Goal: Information Seeking & Learning: Learn about a topic

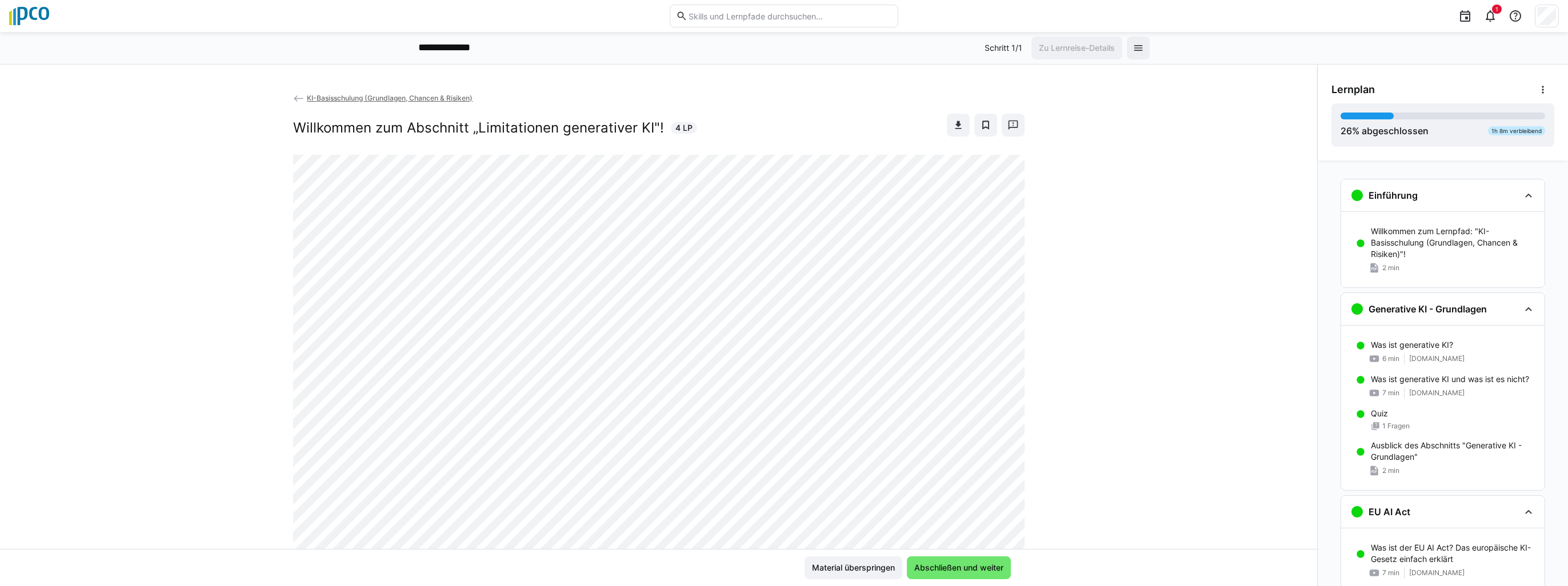
scroll to position [269, 0]
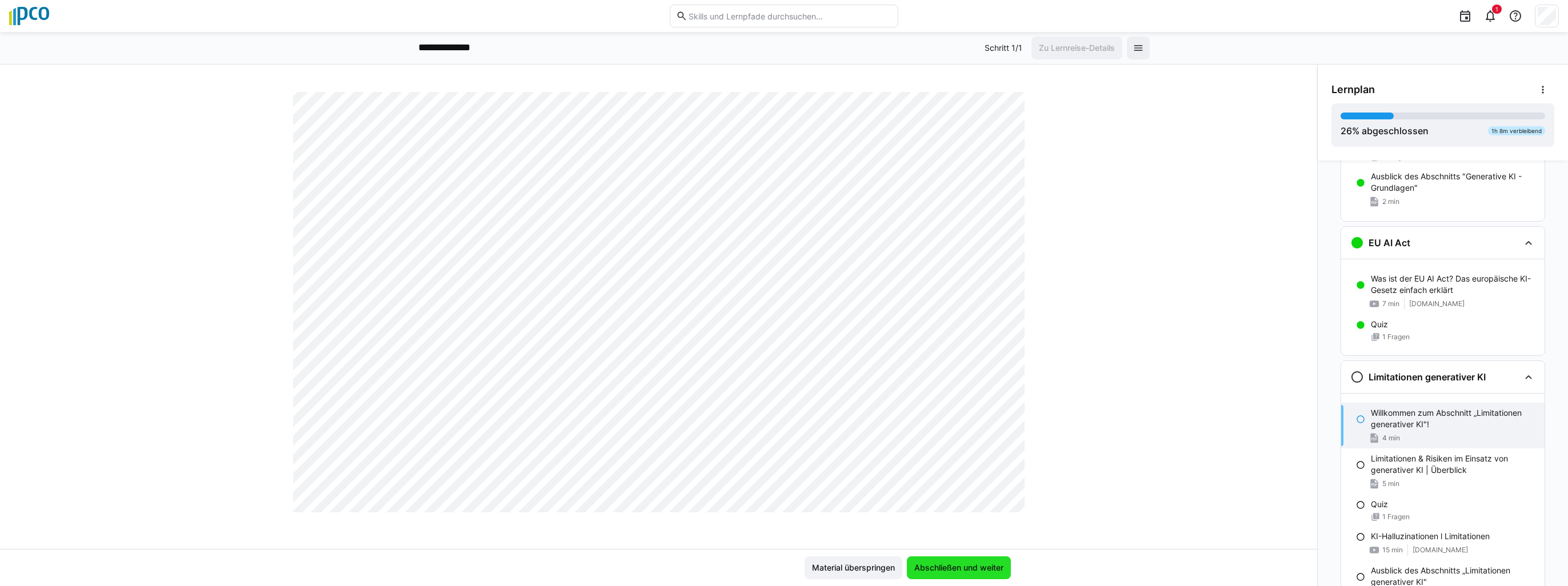
click at [965, 565] on span "Abschließen und weiter" at bounding box center [959, 568] width 93 height 12
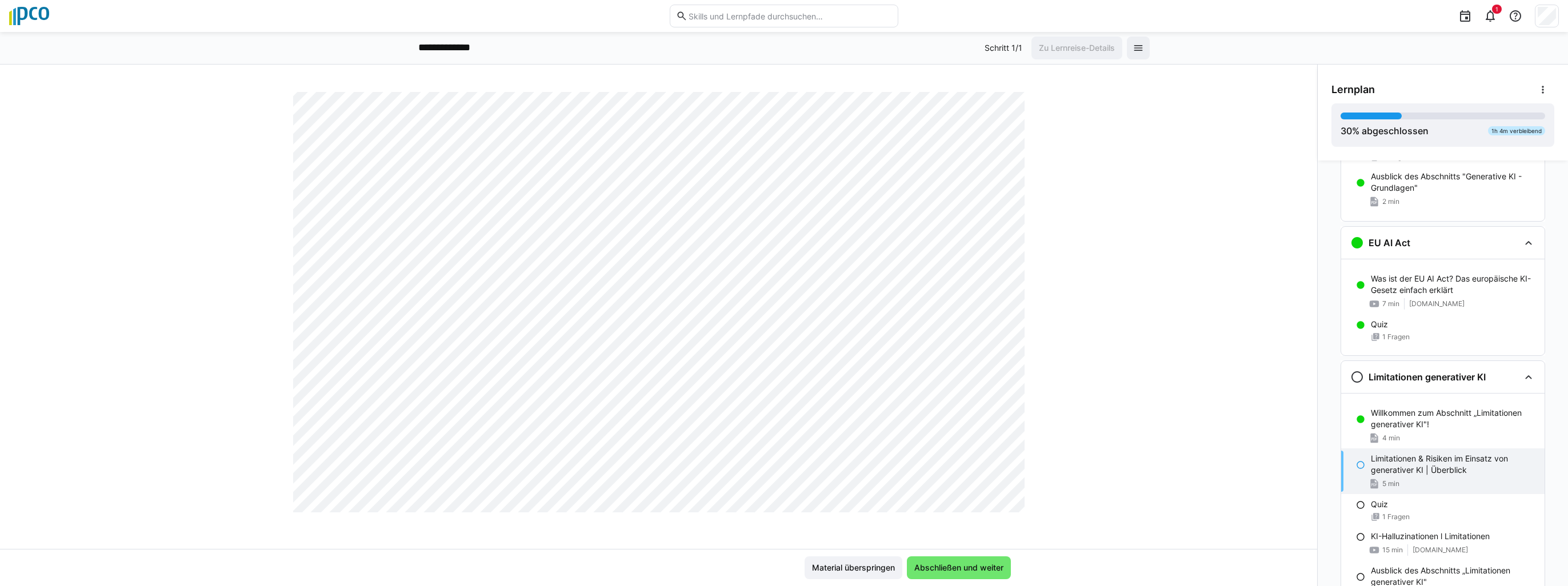
scroll to position [742, 0]
click at [949, 573] on span "Abschließen und weiter" at bounding box center [959, 568] width 93 height 12
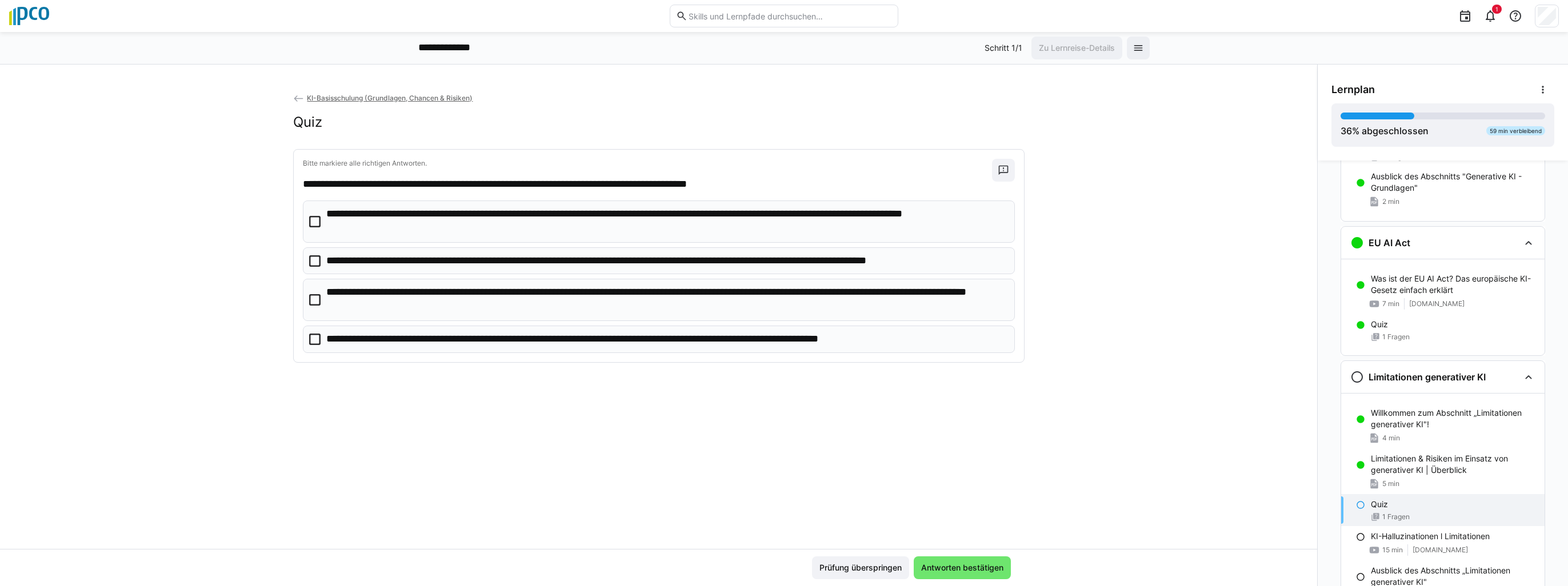
click at [387, 92] on app-back-navigation "KI-Basisschulung (Grundlagen, Chancen & Risiken)" at bounding box center [659, 98] width 732 height 13
click at [379, 94] on span "KI-Basisschulung (Grundlagen, Chancen & Risiken)" at bounding box center [390, 98] width 166 height 9
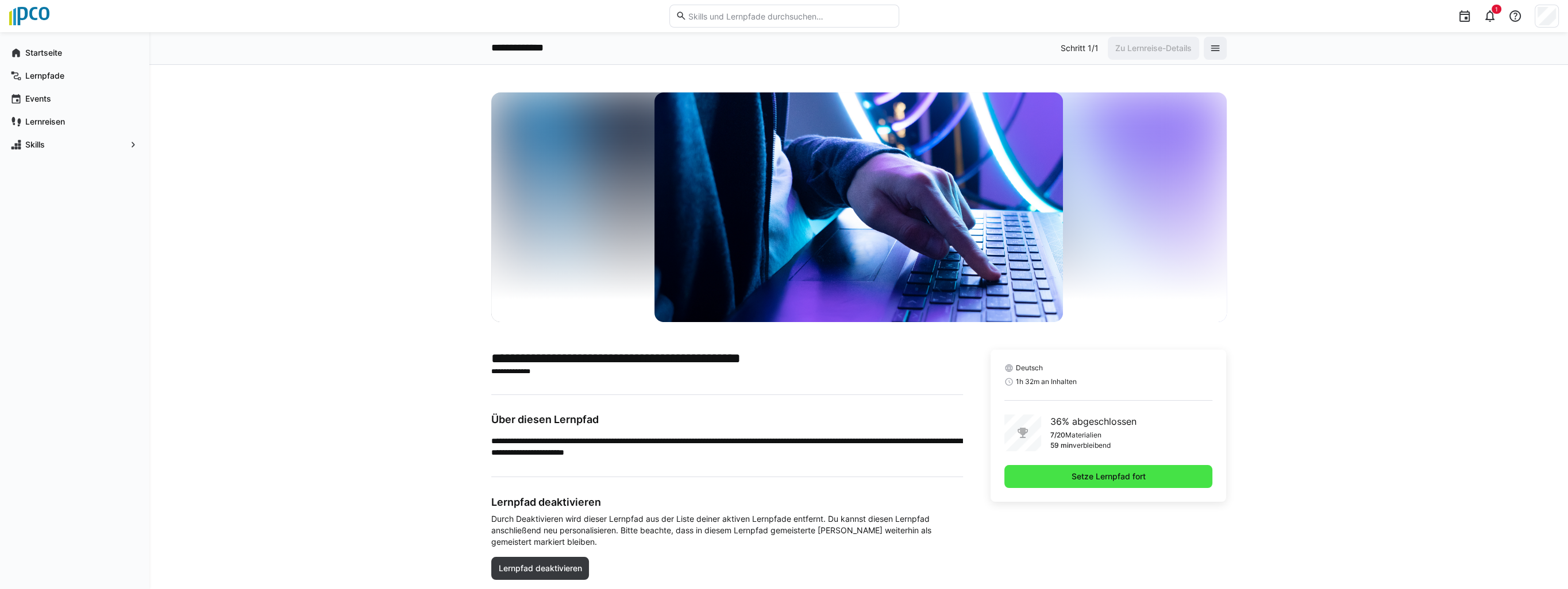
click at [1082, 472] on span "Setze Lernpfad fort" at bounding box center [1108, 476] width 78 height 12
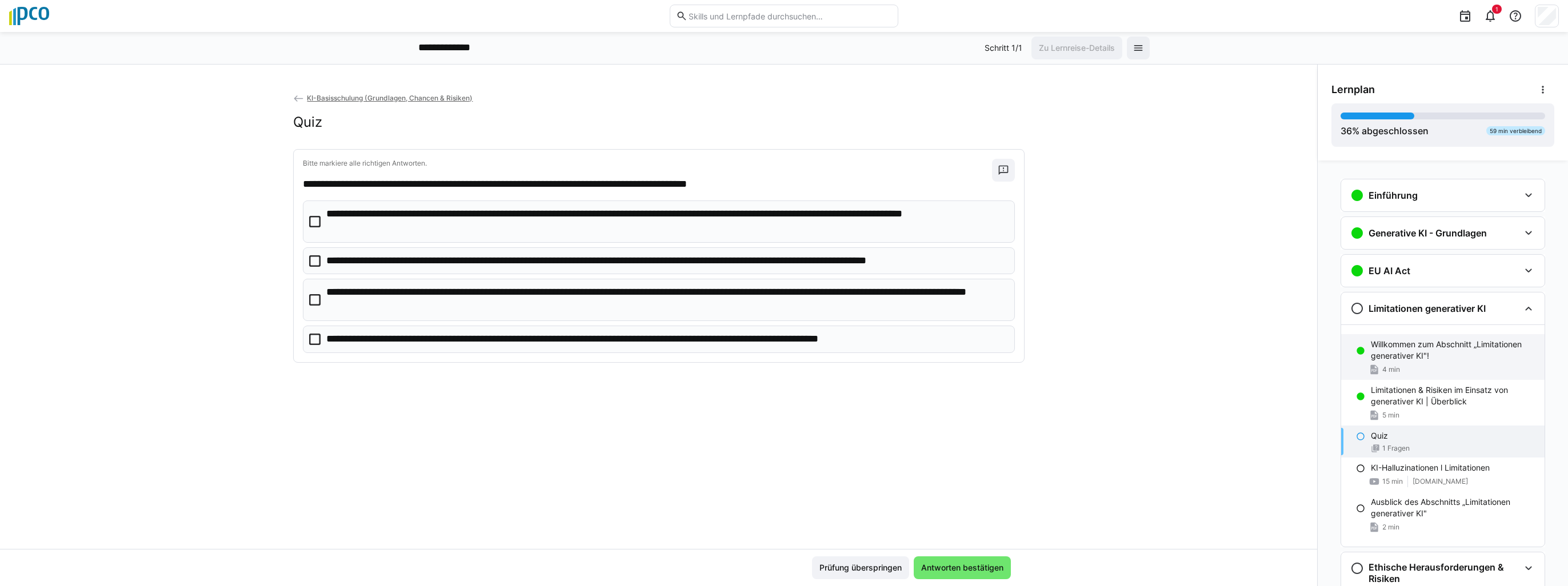
click at [1409, 358] on p "Willkommen zum Abschnitt „Limitationen generativer KI"!" at bounding box center [1453, 351] width 164 height 23
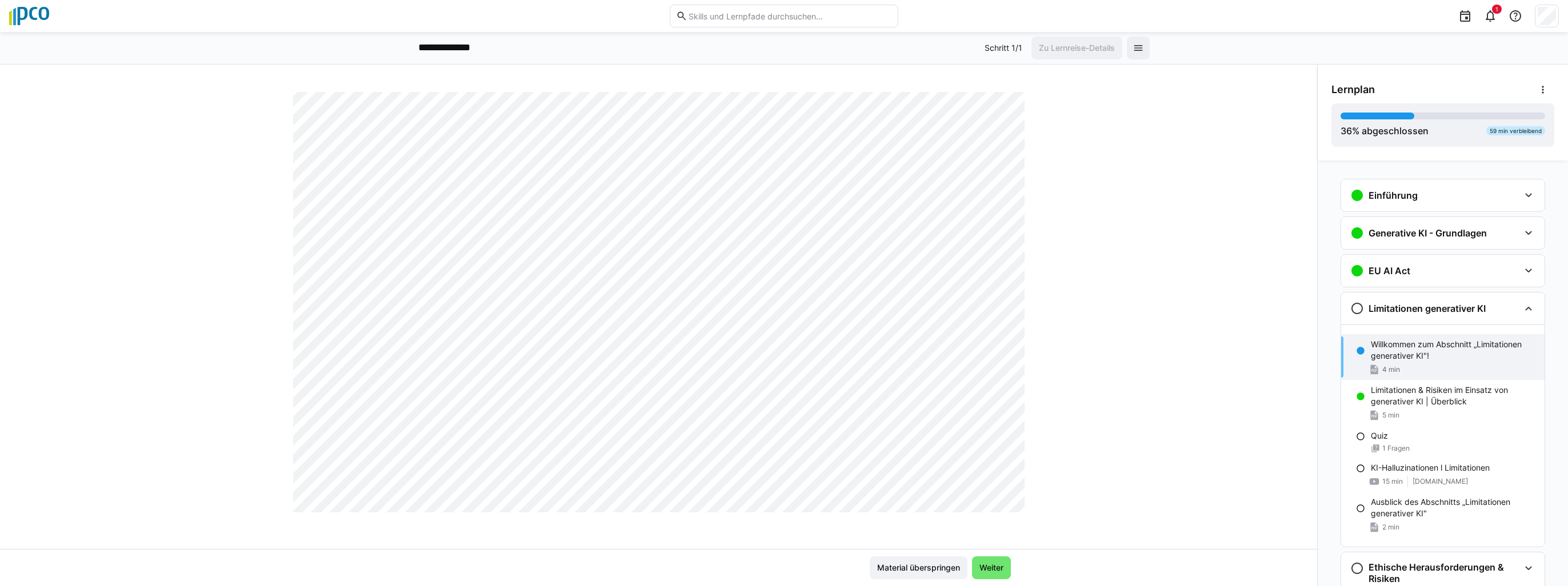
scroll to position [644, 0]
click at [990, 572] on span "Weiter" at bounding box center [991, 568] width 27 height 12
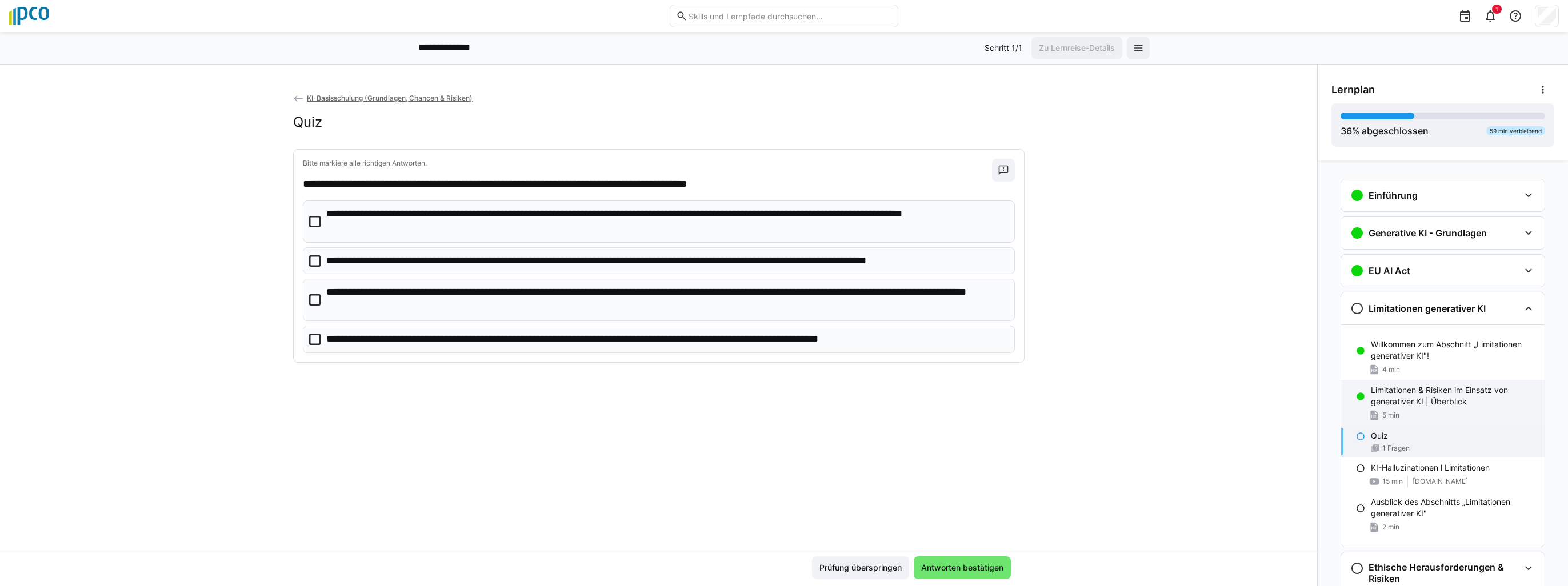
click at [1383, 392] on p "Limitationen & Risiken im Einsatz von generativer KI | Überblick" at bounding box center [1453, 396] width 164 height 23
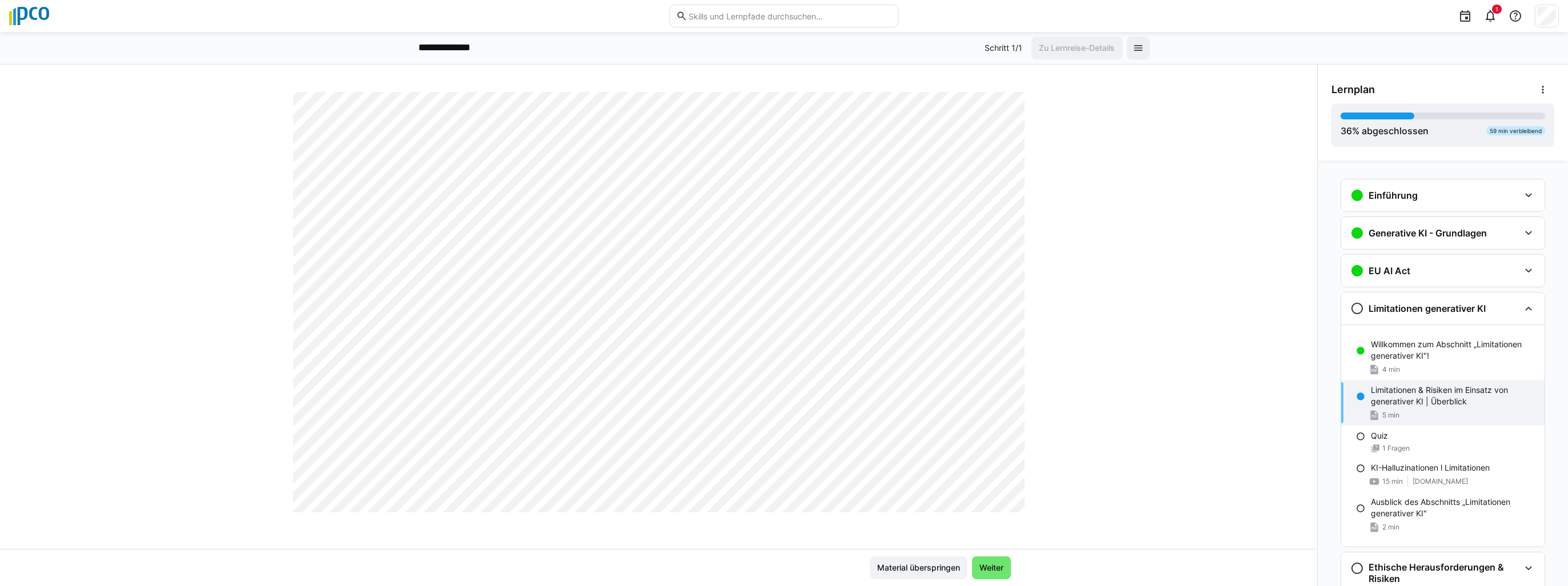
scroll to position [629, 0]
click at [992, 565] on span "Weiter" at bounding box center [991, 568] width 27 height 12
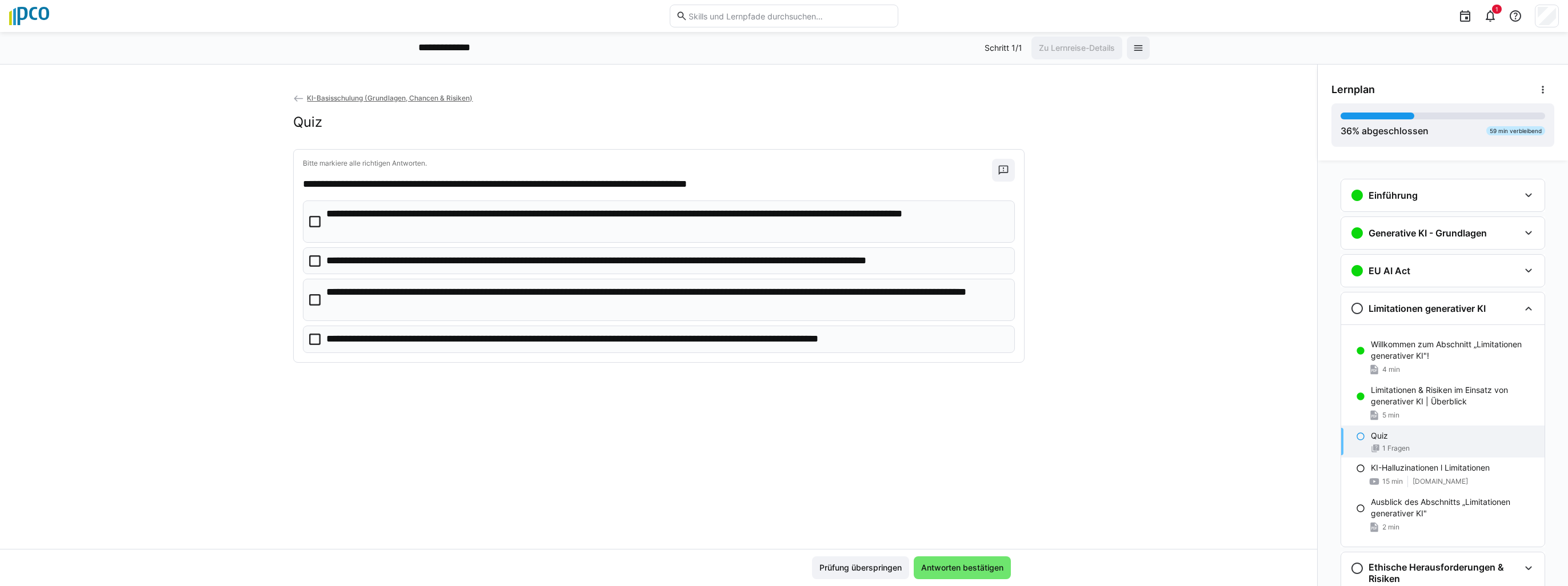
click at [317, 221] on icon at bounding box center [315, 221] width 12 height 12
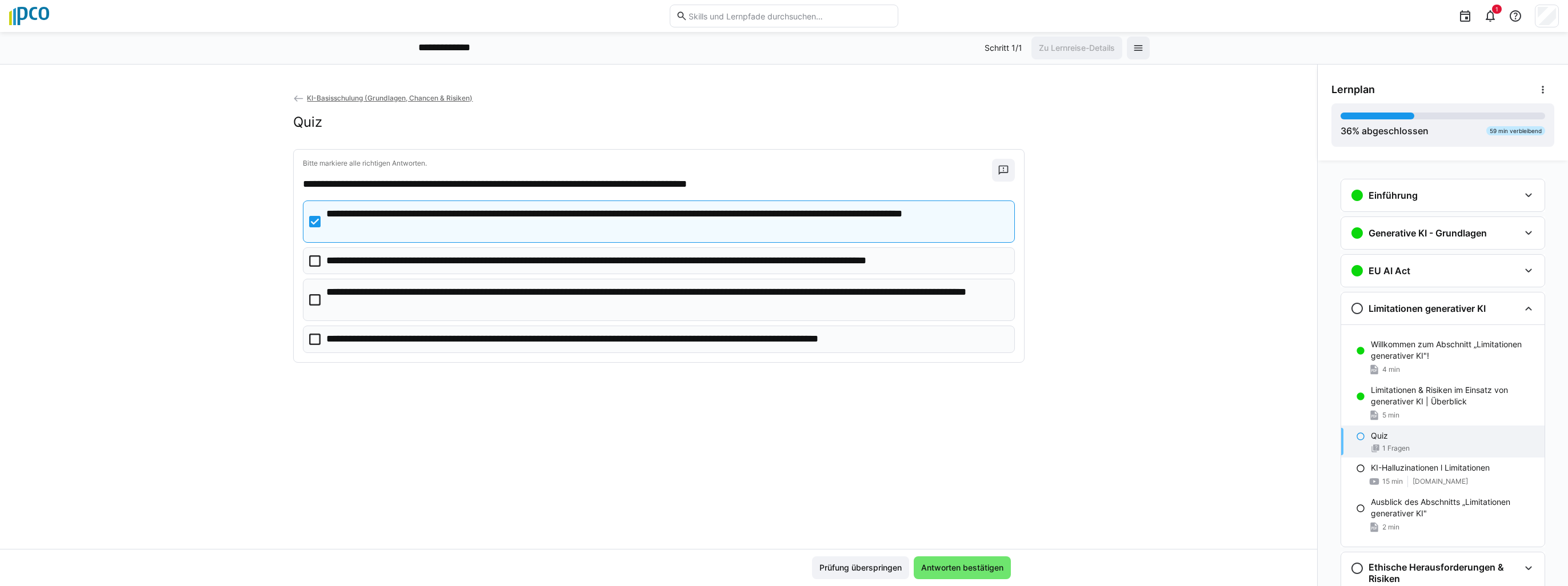
click at [311, 296] on icon at bounding box center [315, 299] width 12 height 12
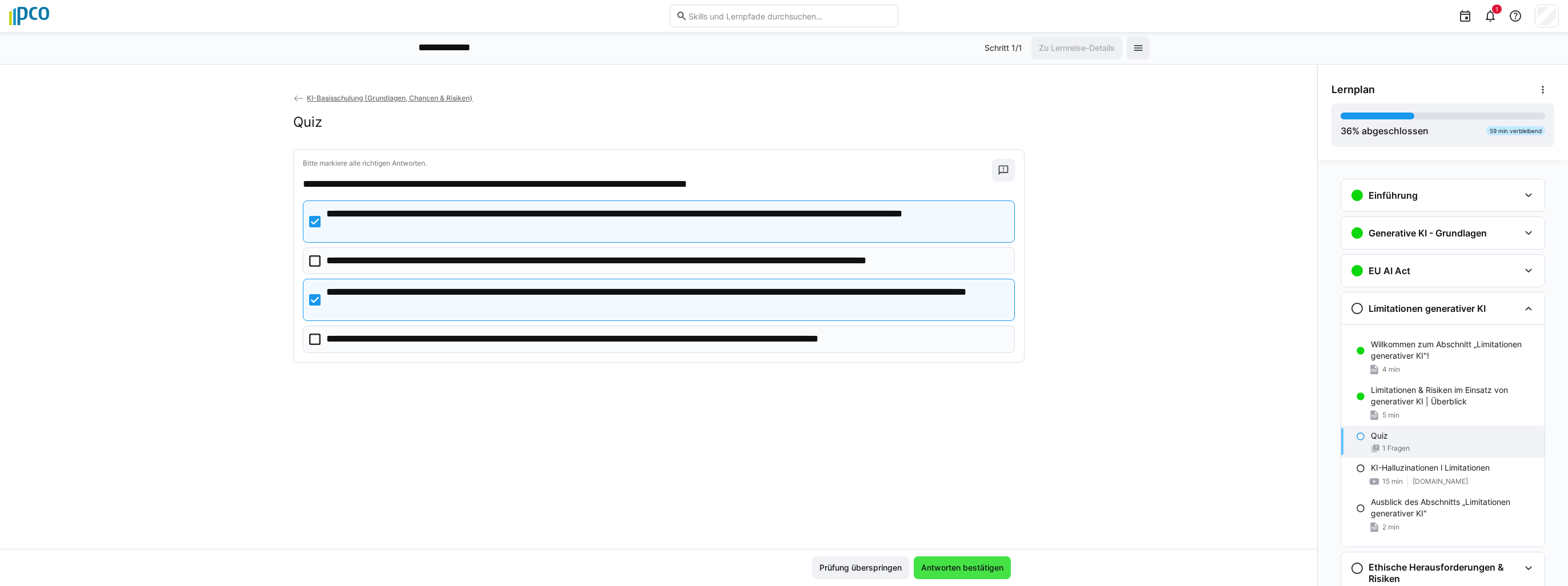
click at [940, 568] on span "Antworten bestätigen" at bounding box center [962, 568] width 86 height 12
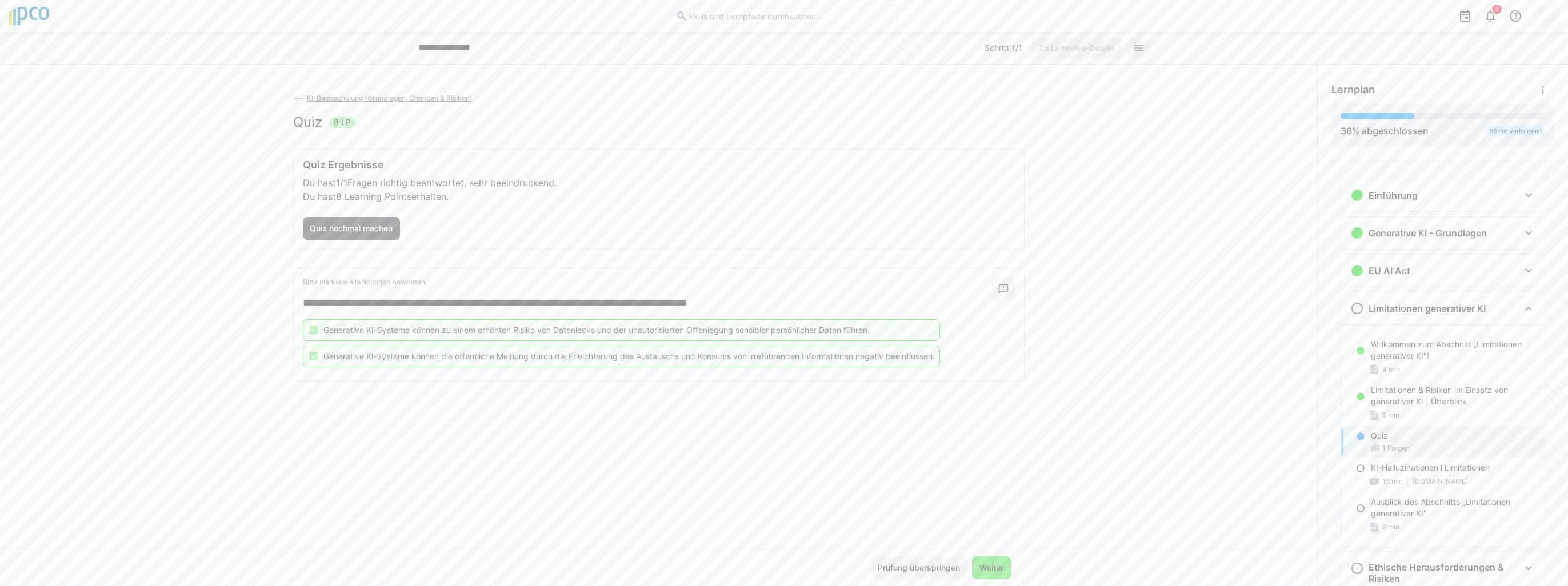
click at [993, 565] on span "Weiter" at bounding box center [991, 568] width 27 height 12
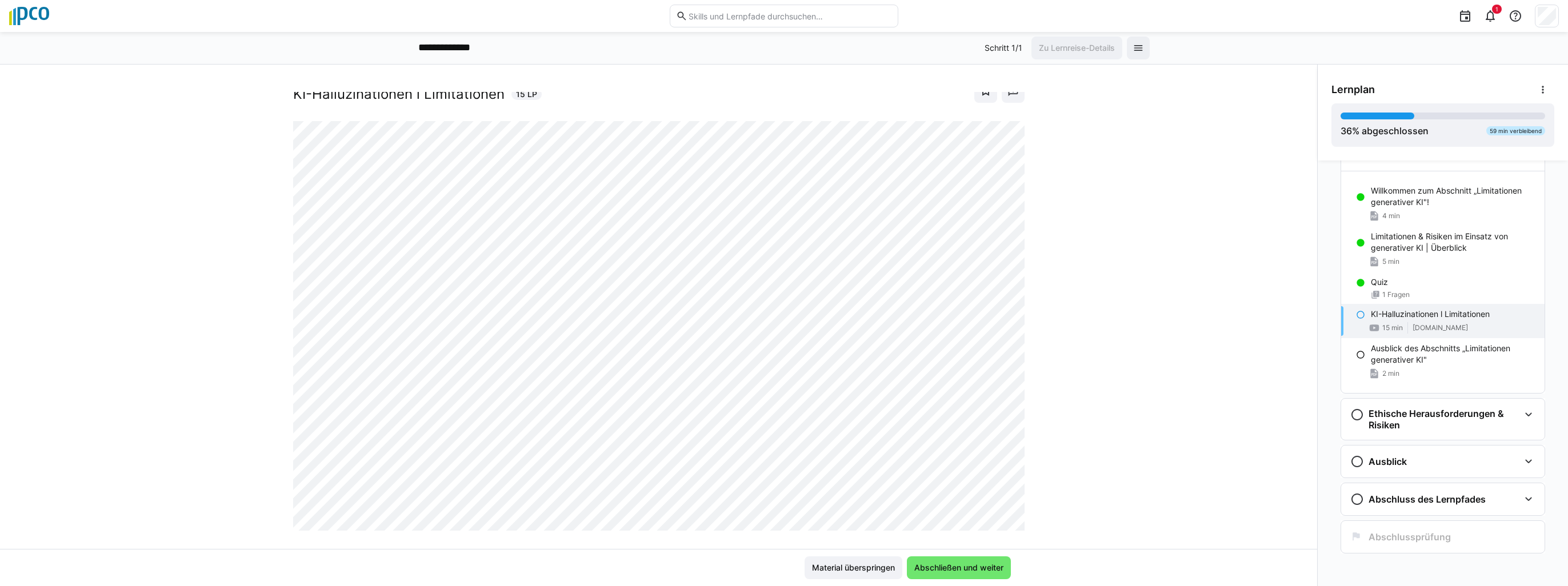
scroll to position [51, 0]
click at [969, 565] on span "Abschließen und weiter" at bounding box center [959, 568] width 93 height 12
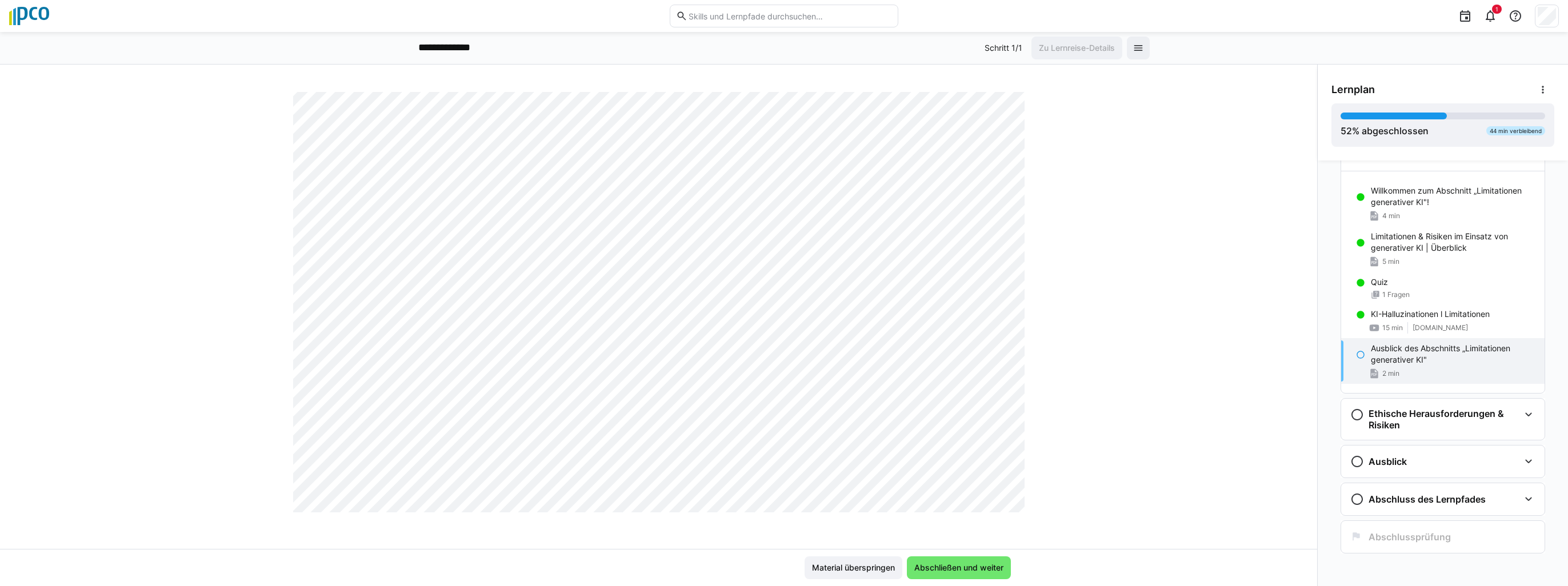
scroll to position [644, 0]
click at [959, 568] on span "Abschließen und weiter" at bounding box center [959, 568] width 93 height 12
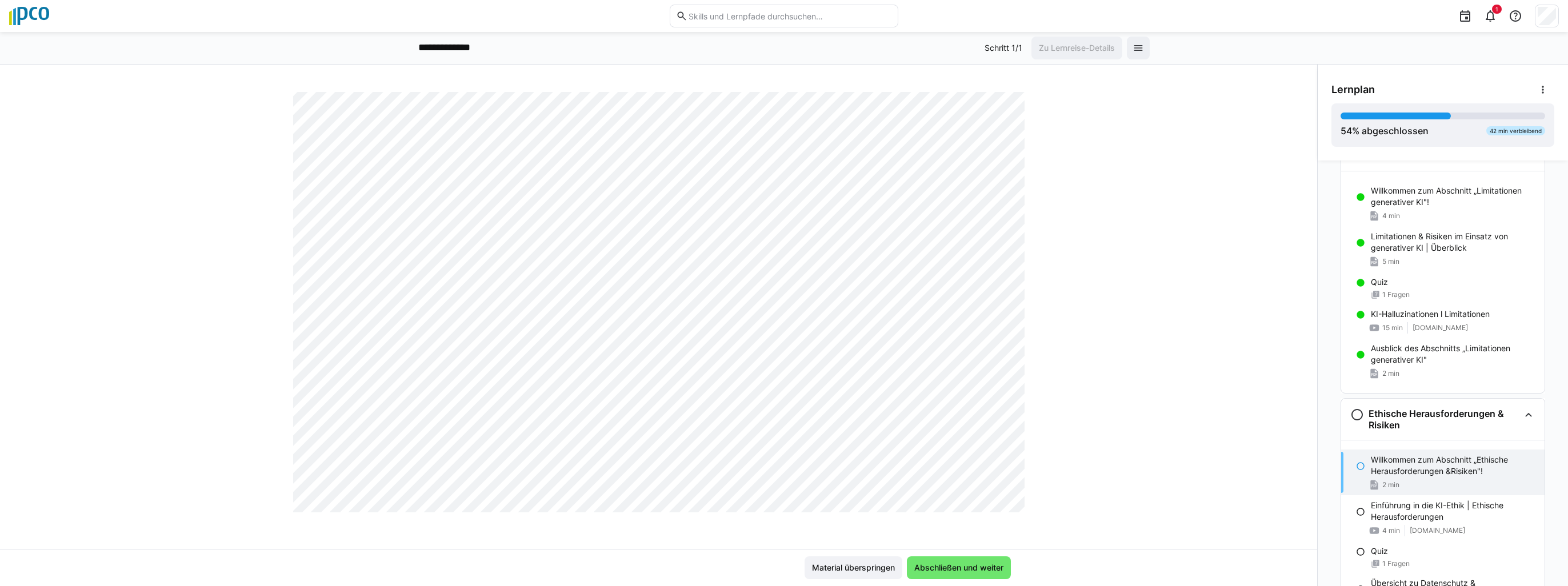
scroll to position [415, 0]
click at [933, 567] on span "Abschließen und weiter" at bounding box center [959, 568] width 93 height 12
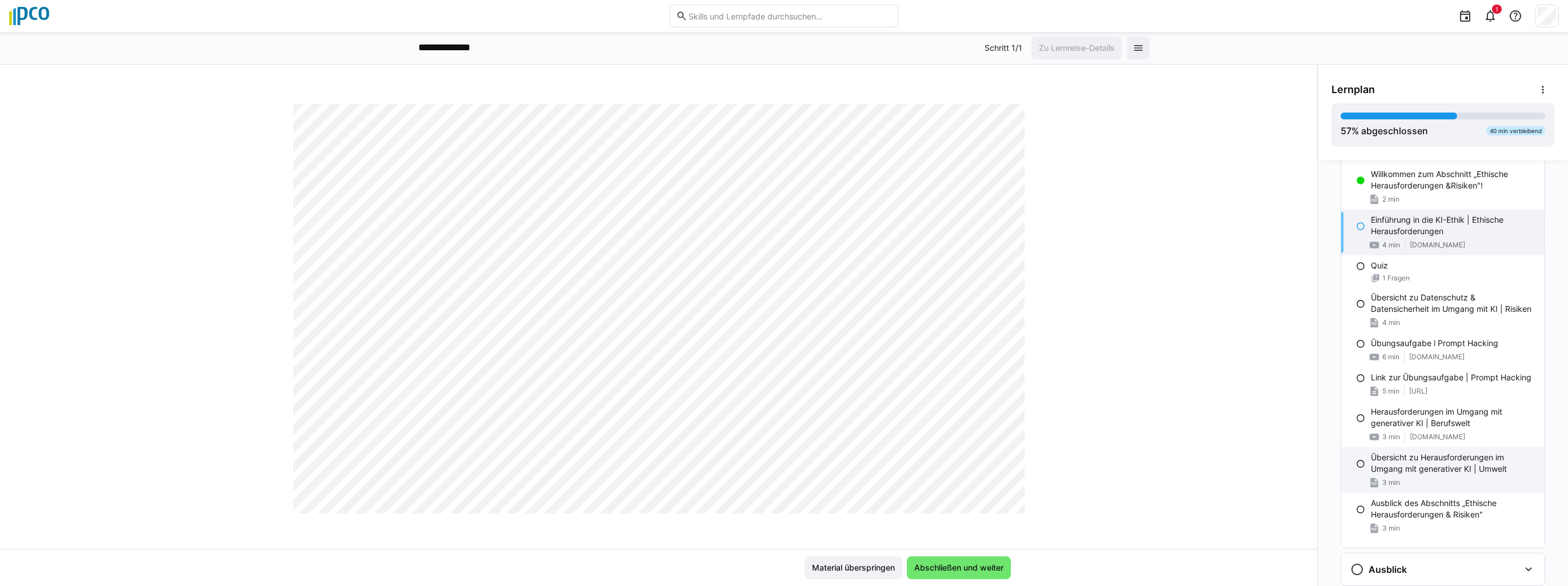
scroll to position [547, 0]
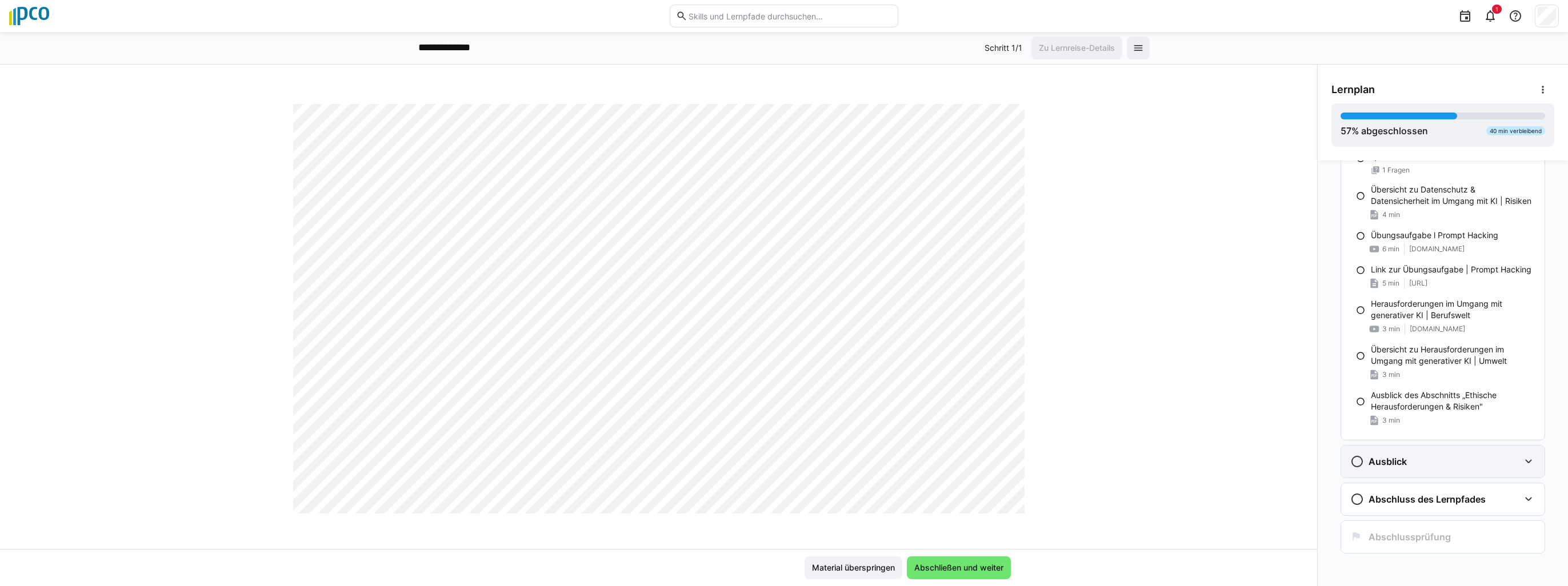
click at [1489, 462] on div "Ausblick" at bounding box center [1435, 461] width 169 height 14
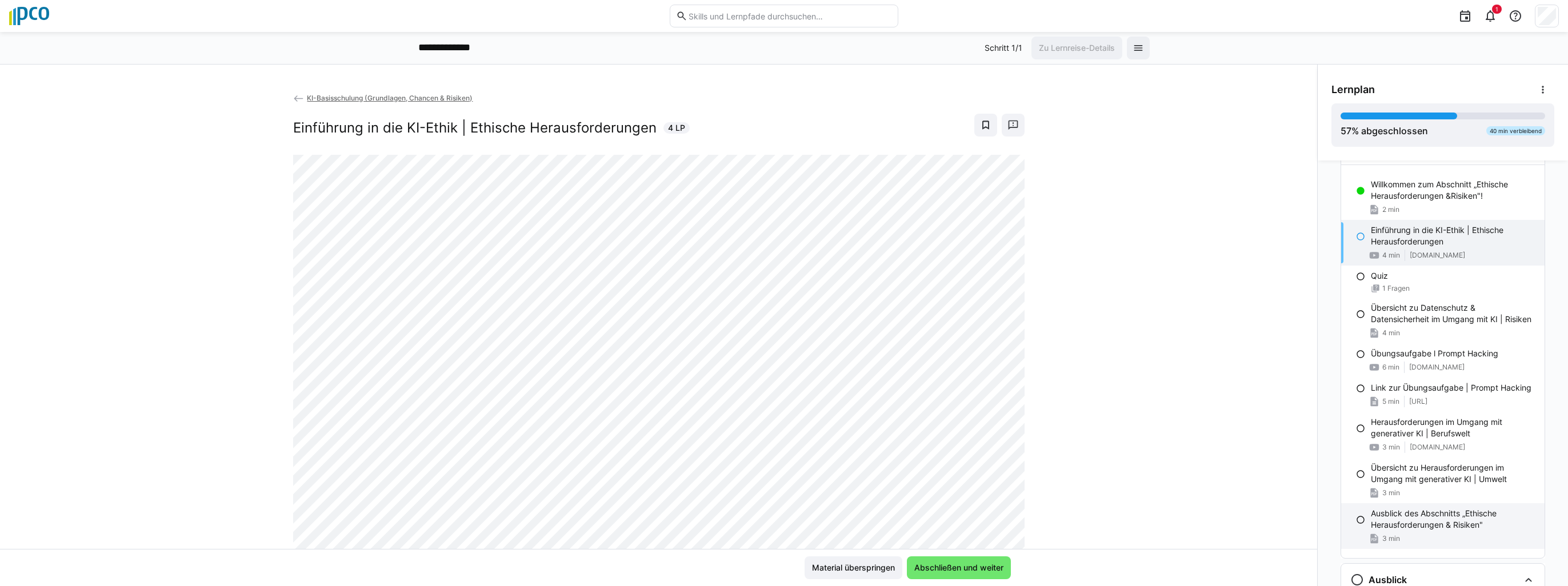
scroll to position [372, 0]
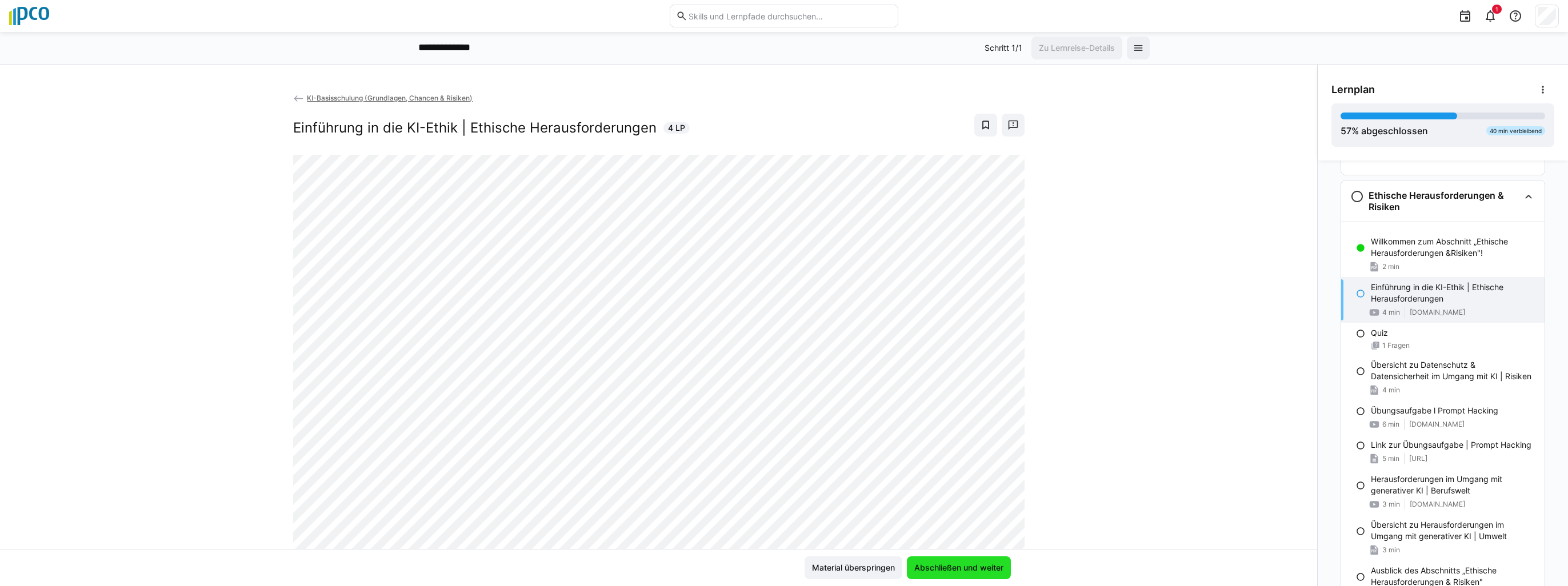
click at [948, 562] on span "Abschließen und weiter" at bounding box center [959, 568] width 93 height 12
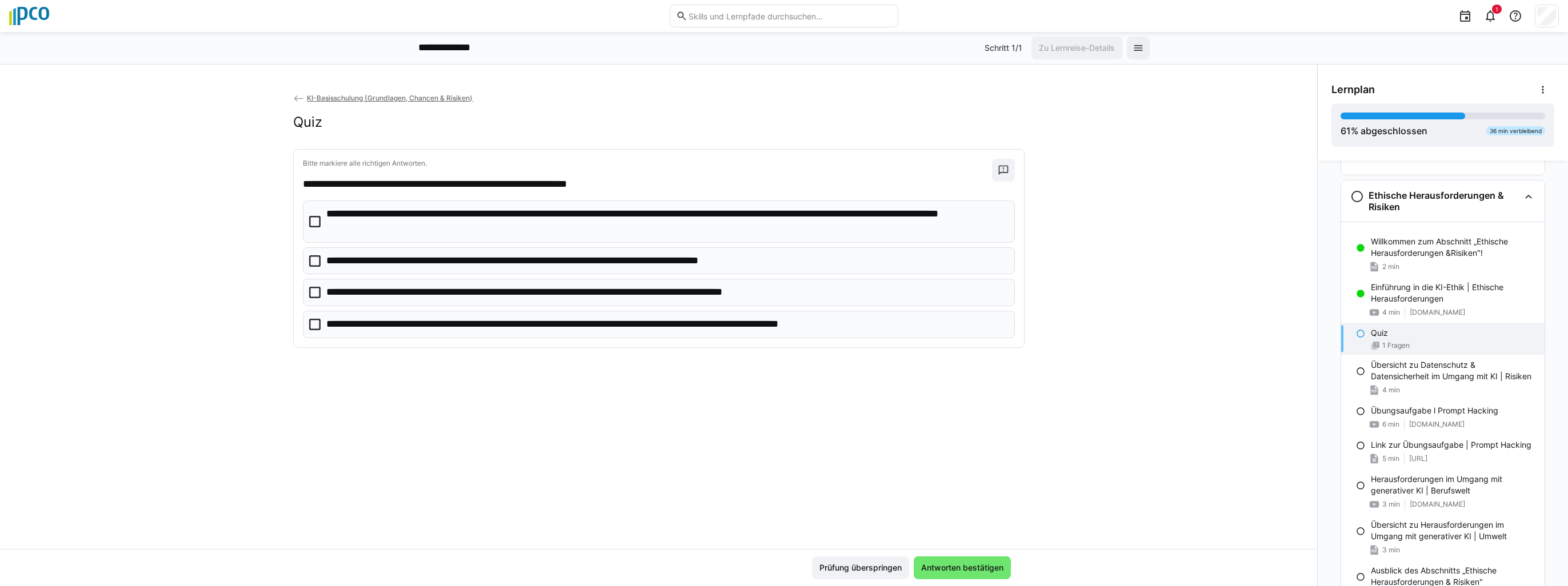
click at [311, 218] on icon at bounding box center [315, 221] width 12 height 12
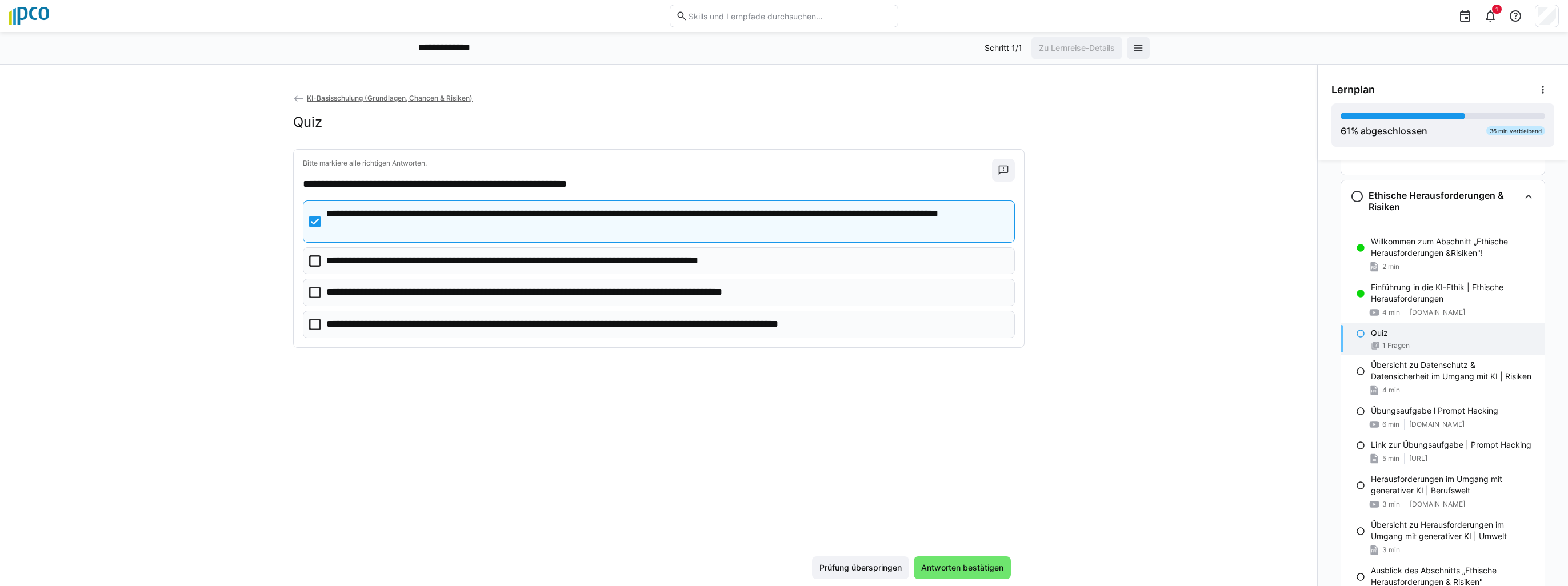
click at [312, 293] on icon at bounding box center [315, 292] width 12 height 12
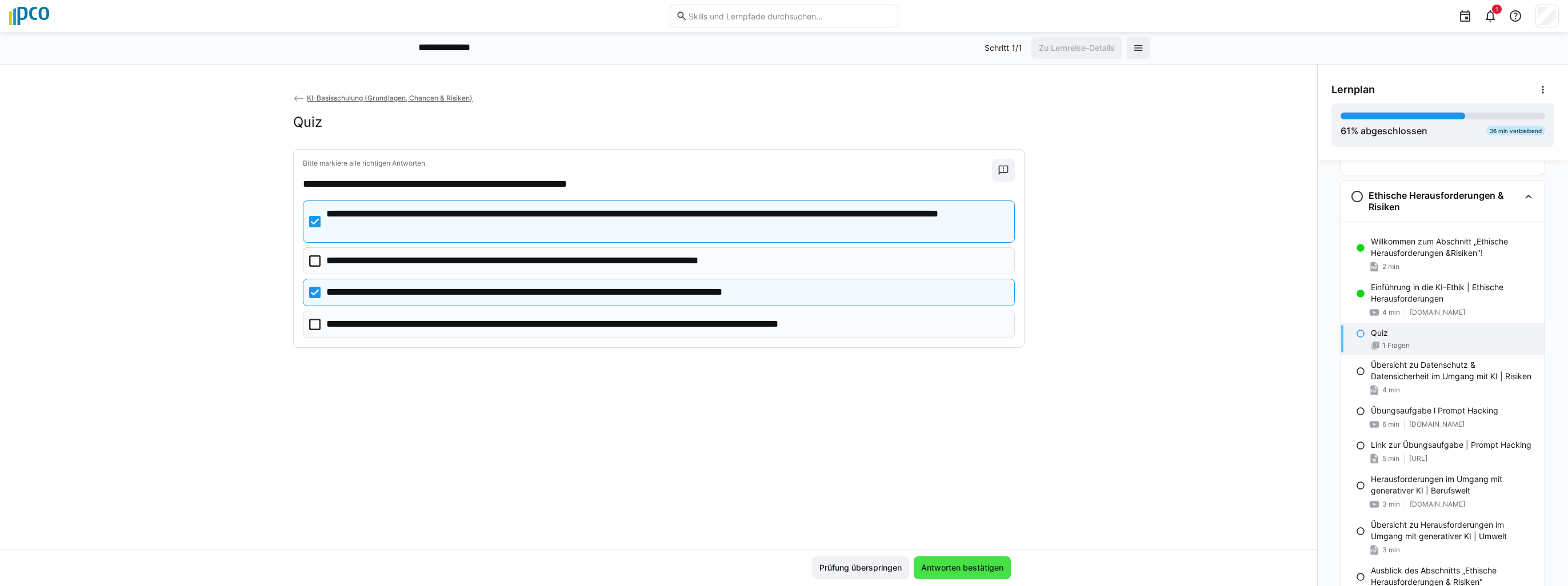
click at [947, 568] on span "Antworten bestätigen" at bounding box center [962, 568] width 86 height 12
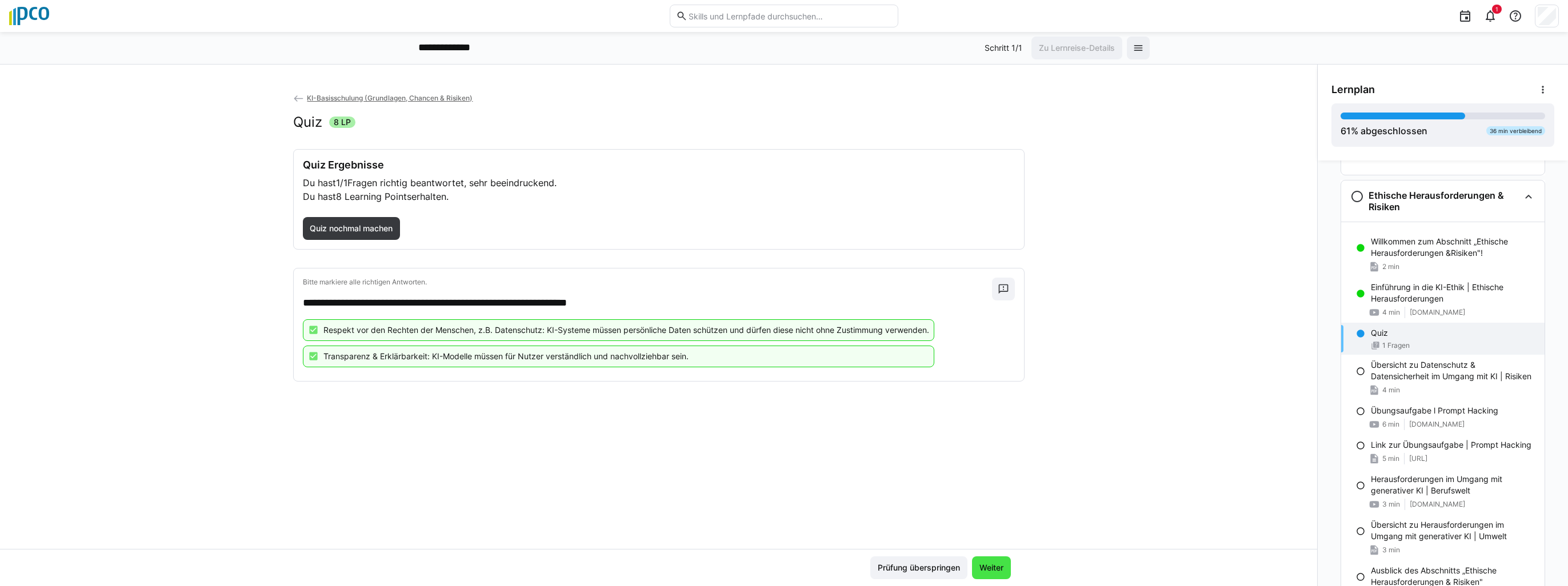
click at [994, 569] on span "Weiter" at bounding box center [991, 568] width 27 height 12
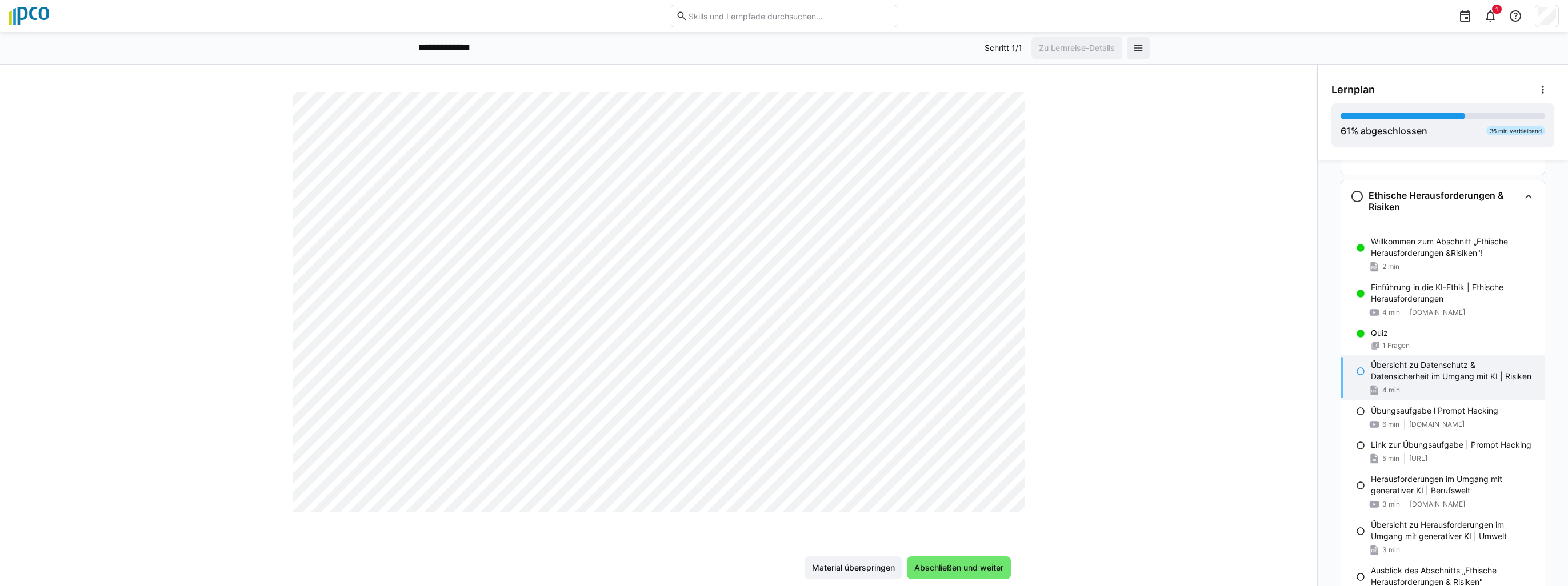
scroll to position [1257, 0]
click at [966, 573] on span "Abschließen und weiter" at bounding box center [959, 568] width 93 height 12
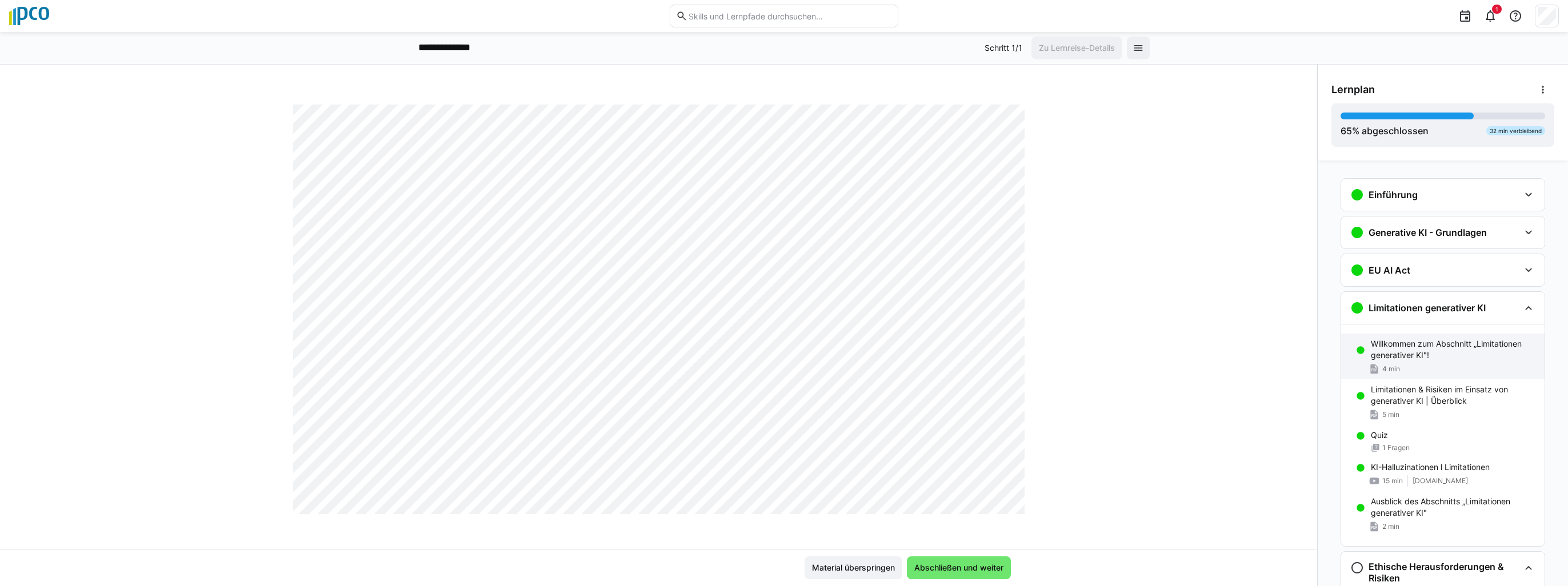
scroll to position [0, 0]
click at [1451, 273] on div "EU AI Act" at bounding box center [1435, 271] width 169 height 14
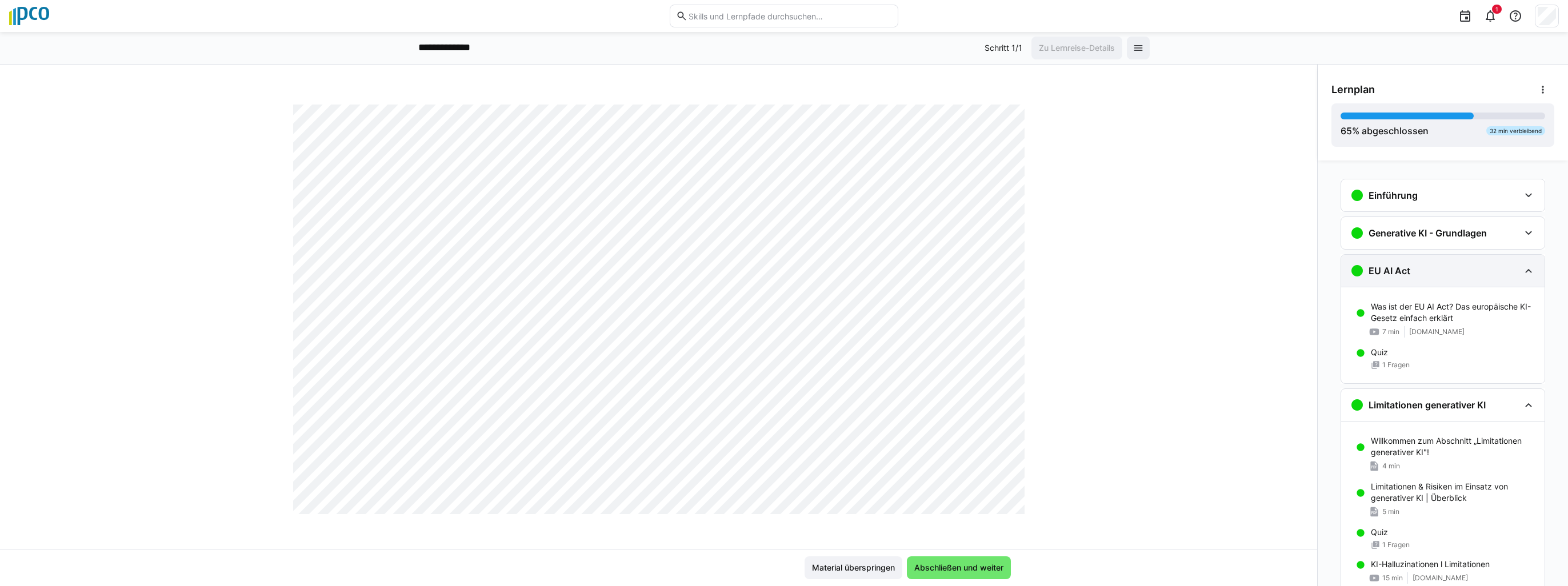
click at [1451, 273] on div "EU AI Act" at bounding box center [1435, 271] width 169 height 14
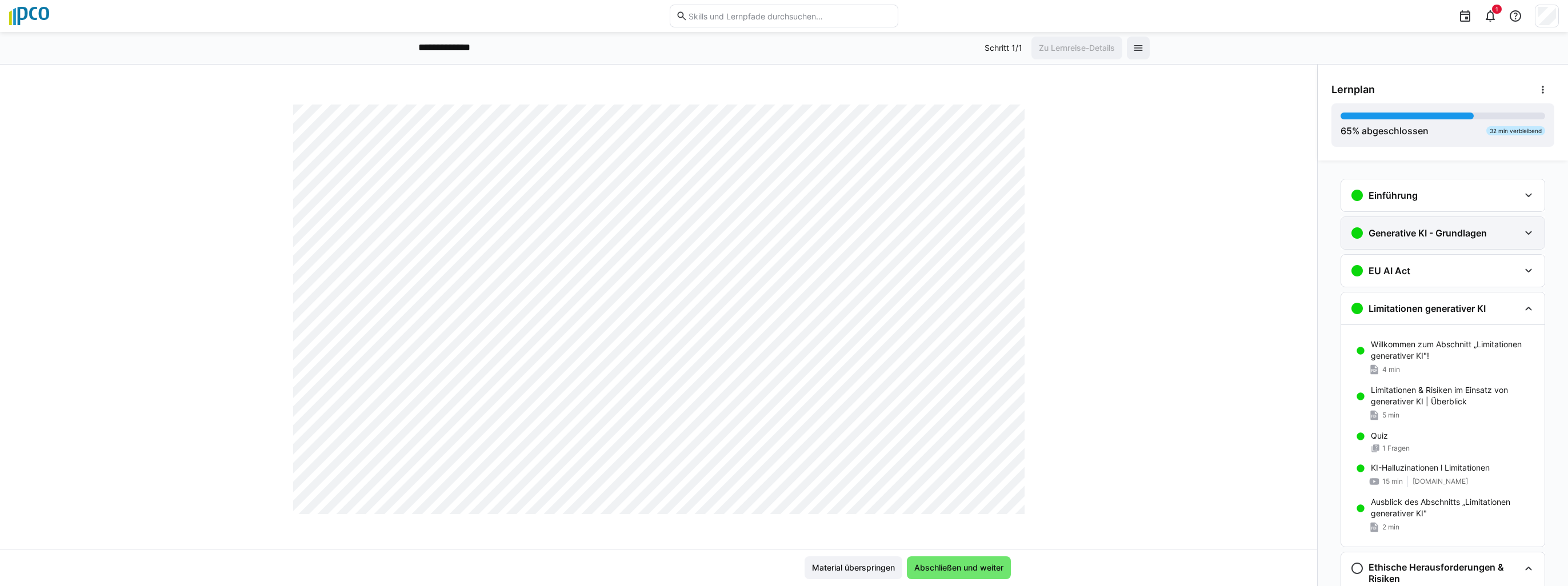
click at [1432, 229] on h3 "Generative KI - Grundlagen" at bounding box center [1427, 233] width 118 height 12
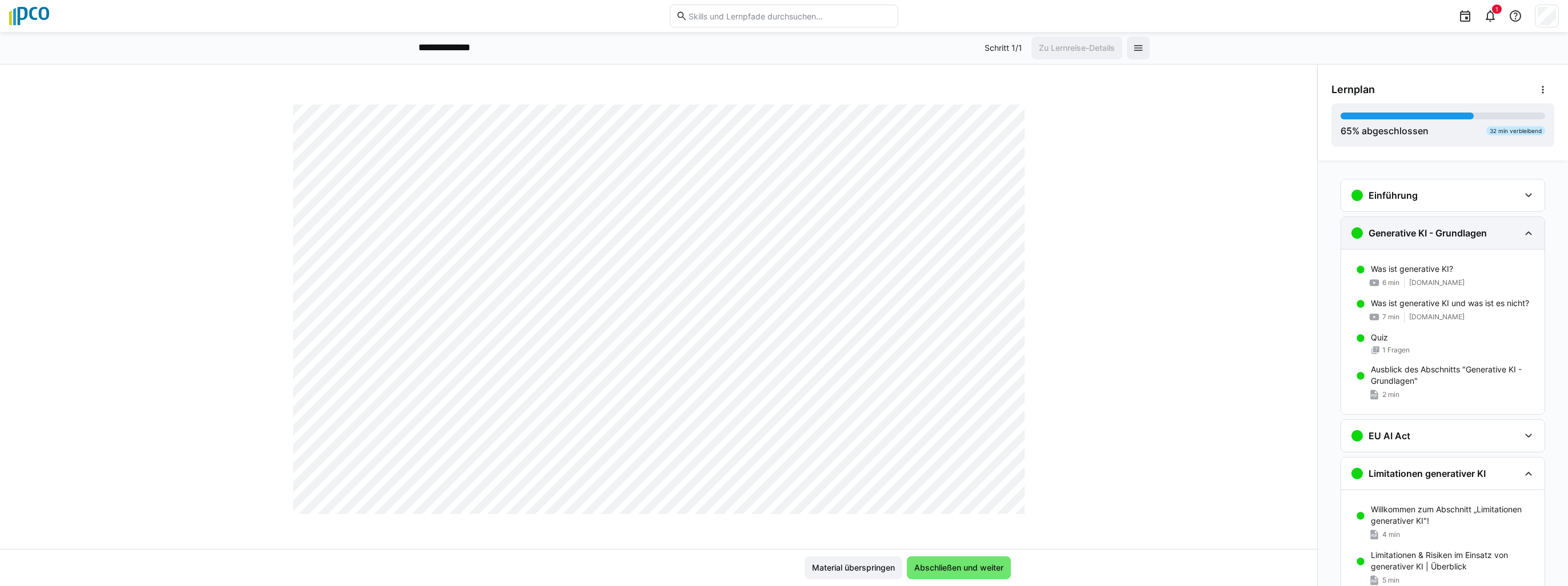
click at [1431, 229] on h3 "Generative KI - Grundlagen" at bounding box center [1427, 233] width 118 height 12
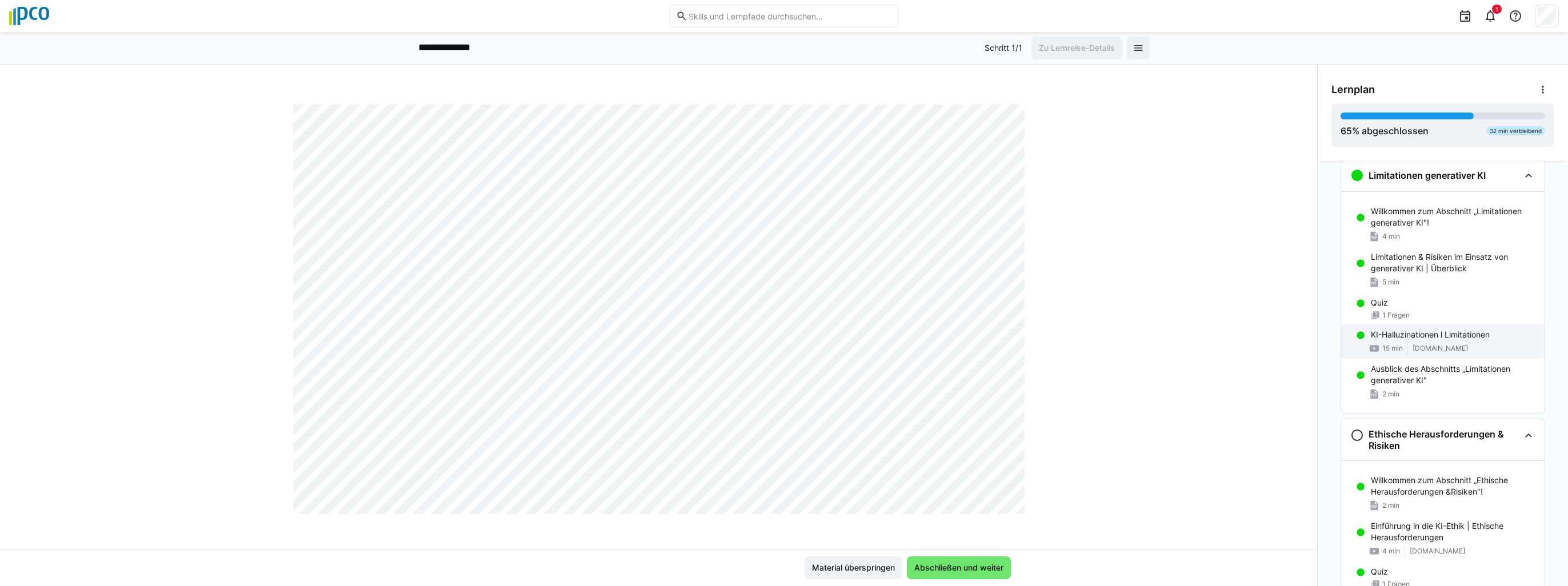
scroll to position [114, 0]
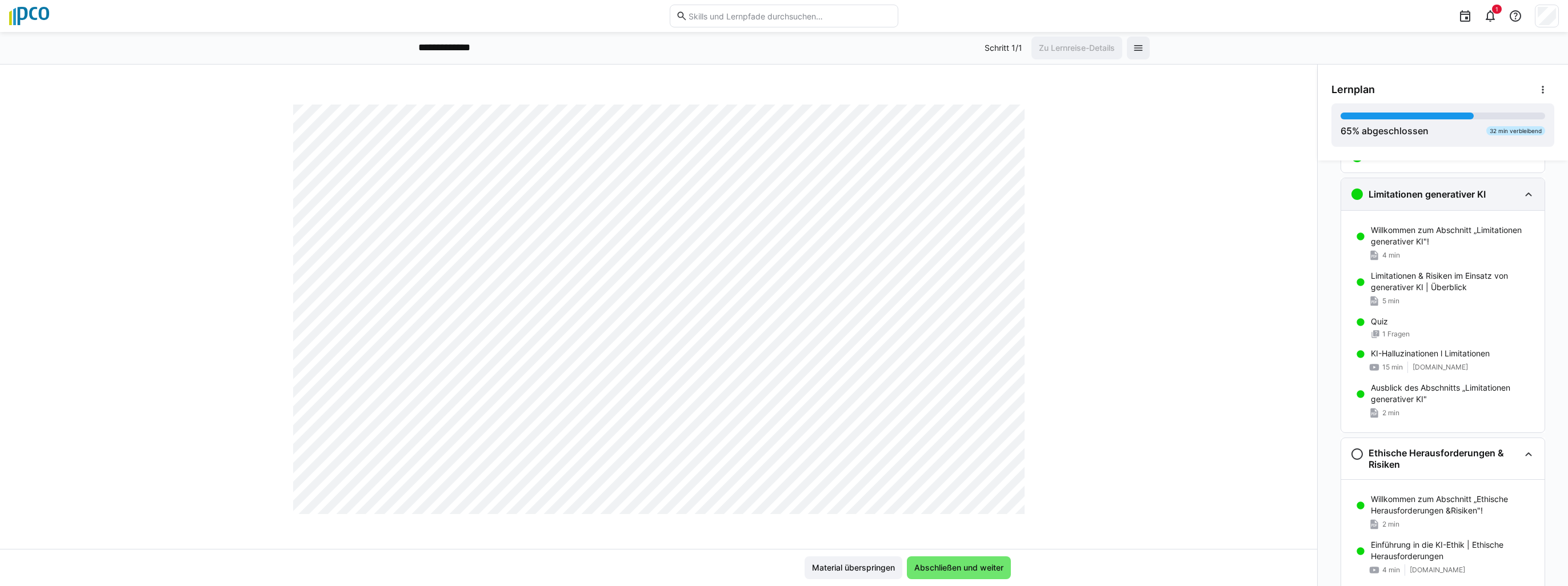
click at [1522, 197] on eds-icon at bounding box center [1528, 194] width 14 height 14
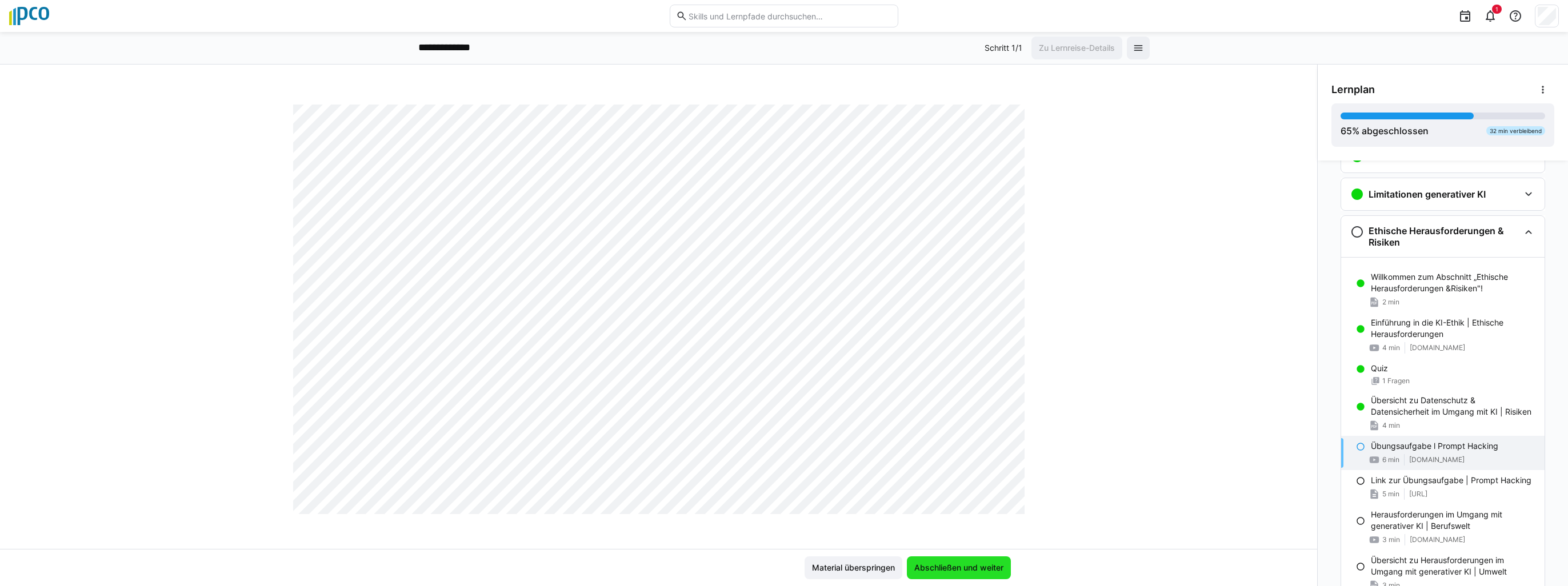
click at [965, 570] on span "Abschließen und weiter" at bounding box center [959, 568] width 93 height 12
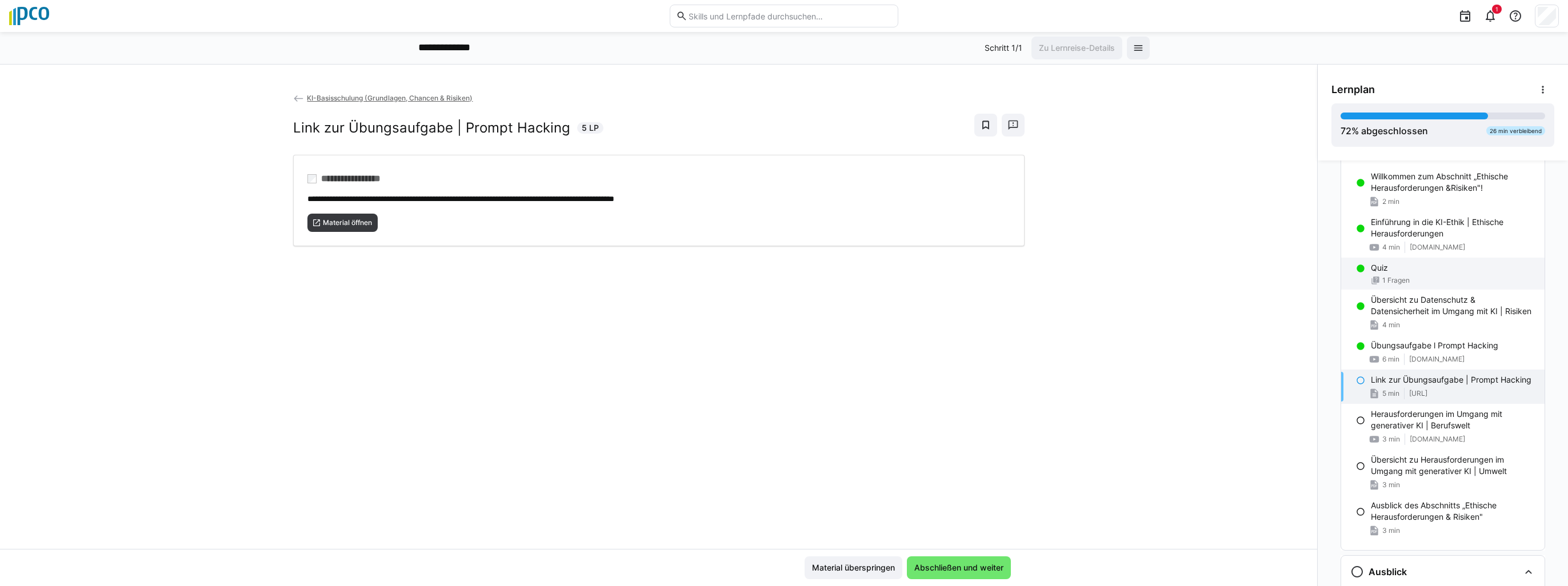
scroll to position [285, 0]
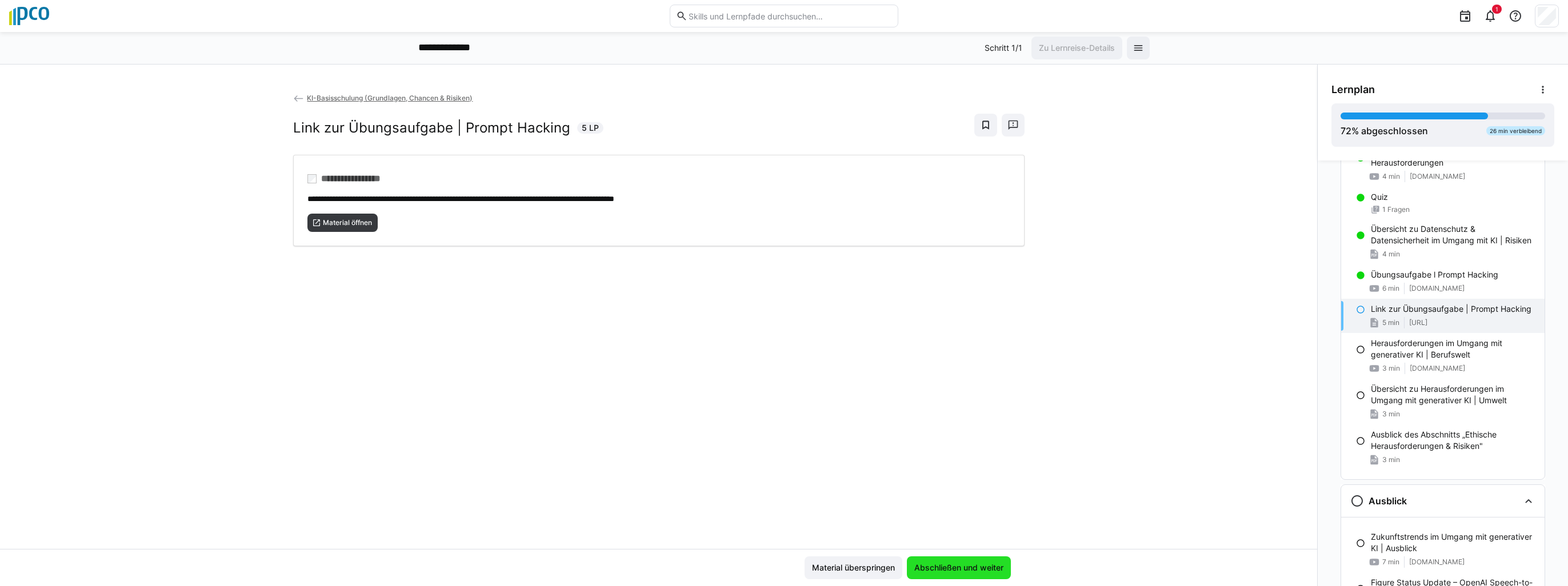
click at [973, 565] on span "Abschließen und weiter" at bounding box center [959, 568] width 93 height 12
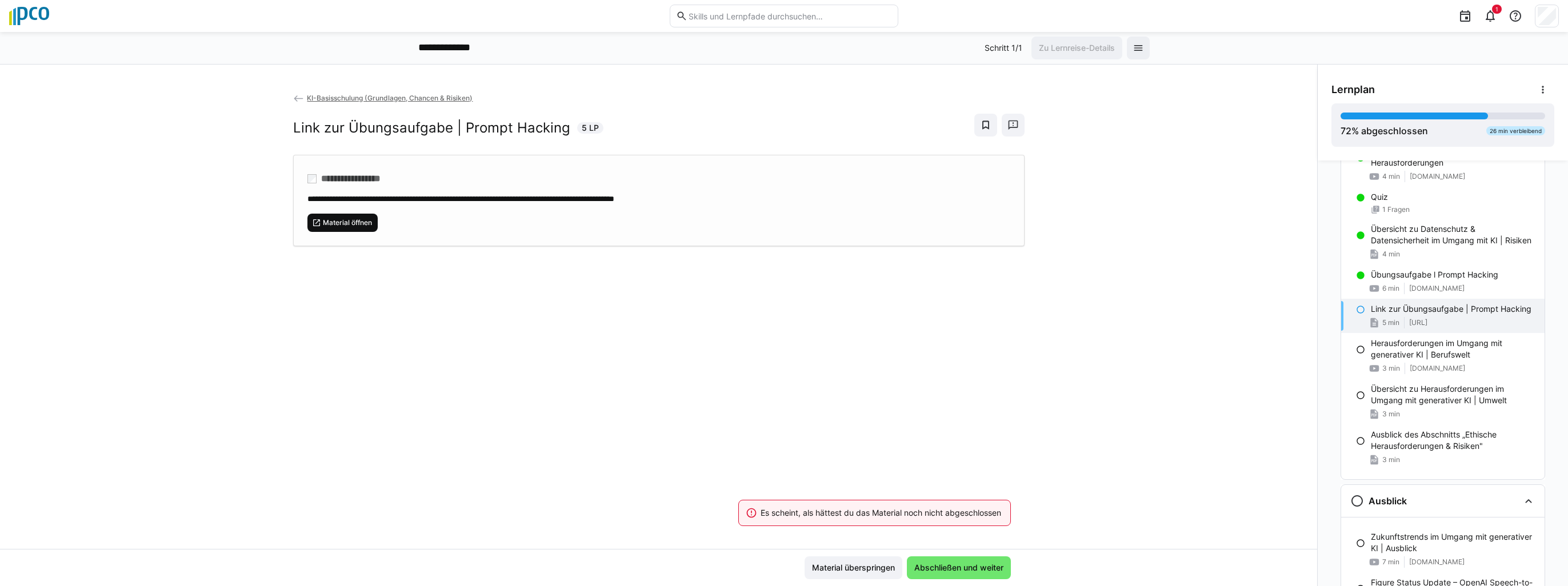
click at [352, 223] on span "Material öffnen" at bounding box center [348, 223] width 51 height 9
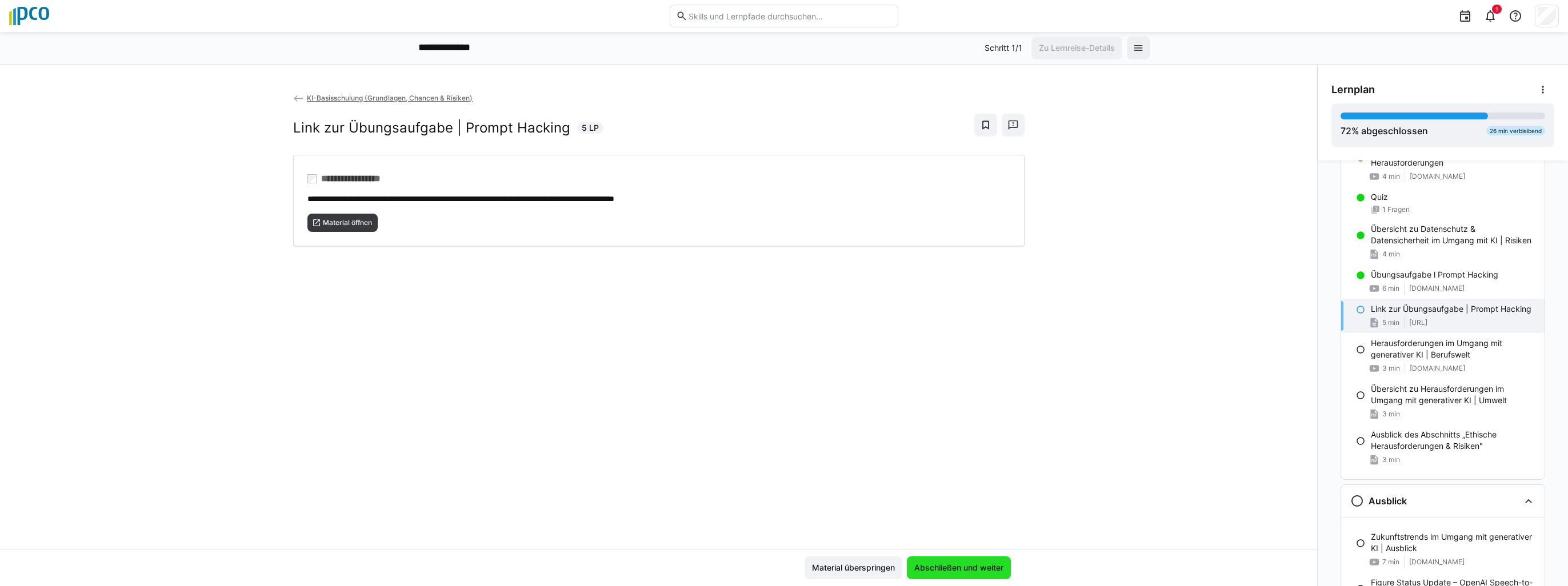
click at [935, 563] on span "Abschließen und weiter" at bounding box center [959, 568] width 93 height 12
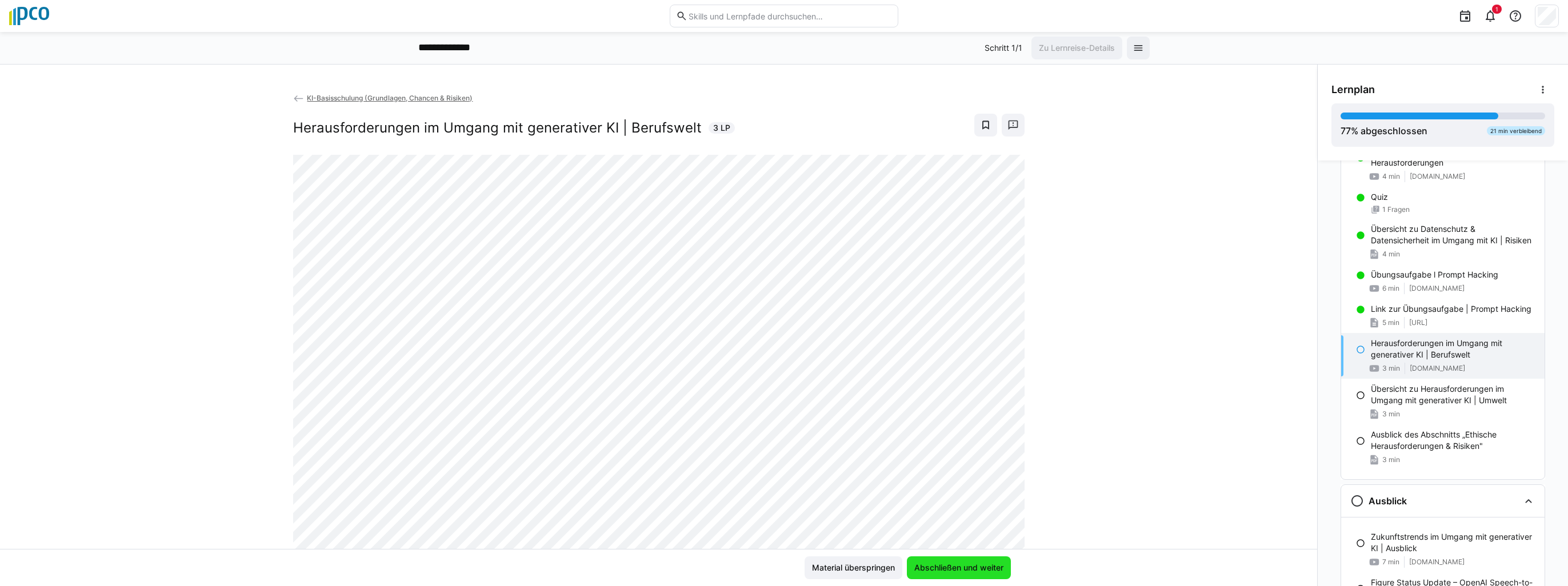
click at [931, 576] on span "Abschließen und weiter" at bounding box center [959, 568] width 104 height 23
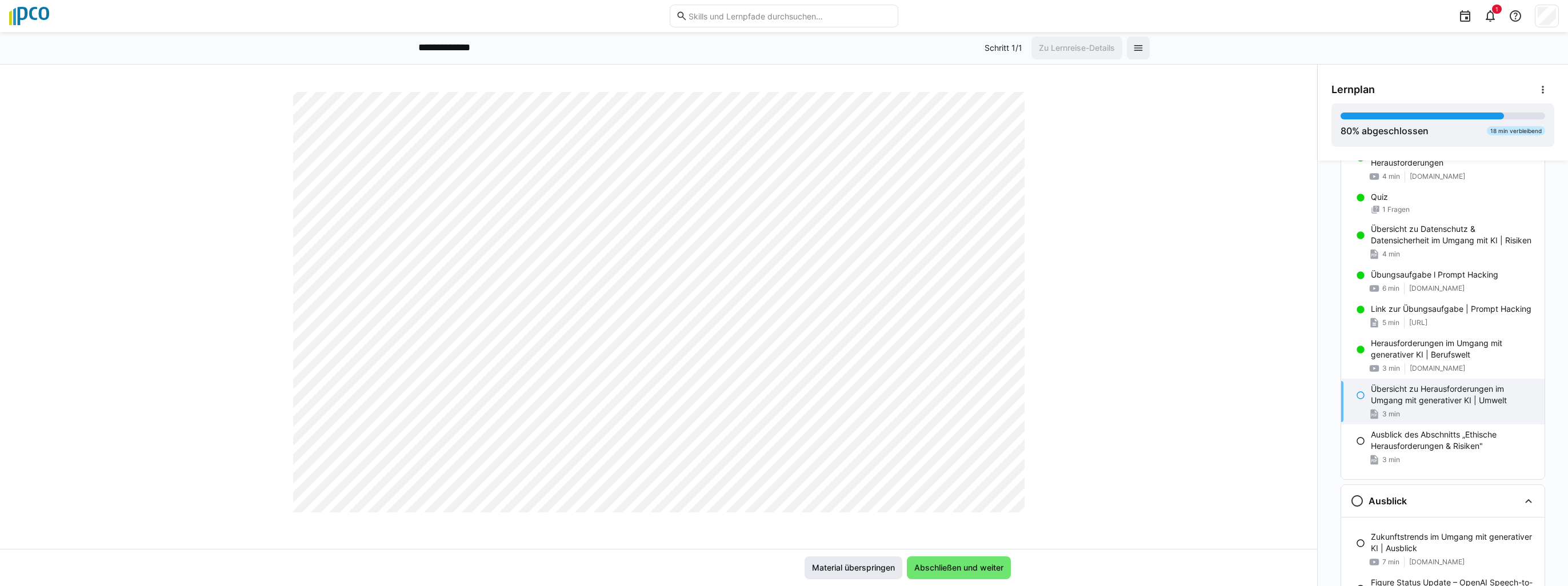
scroll to position [571, 0]
click at [931, 569] on span "Abschließen und weiter" at bounding box center [959, 568] width 93 height 12
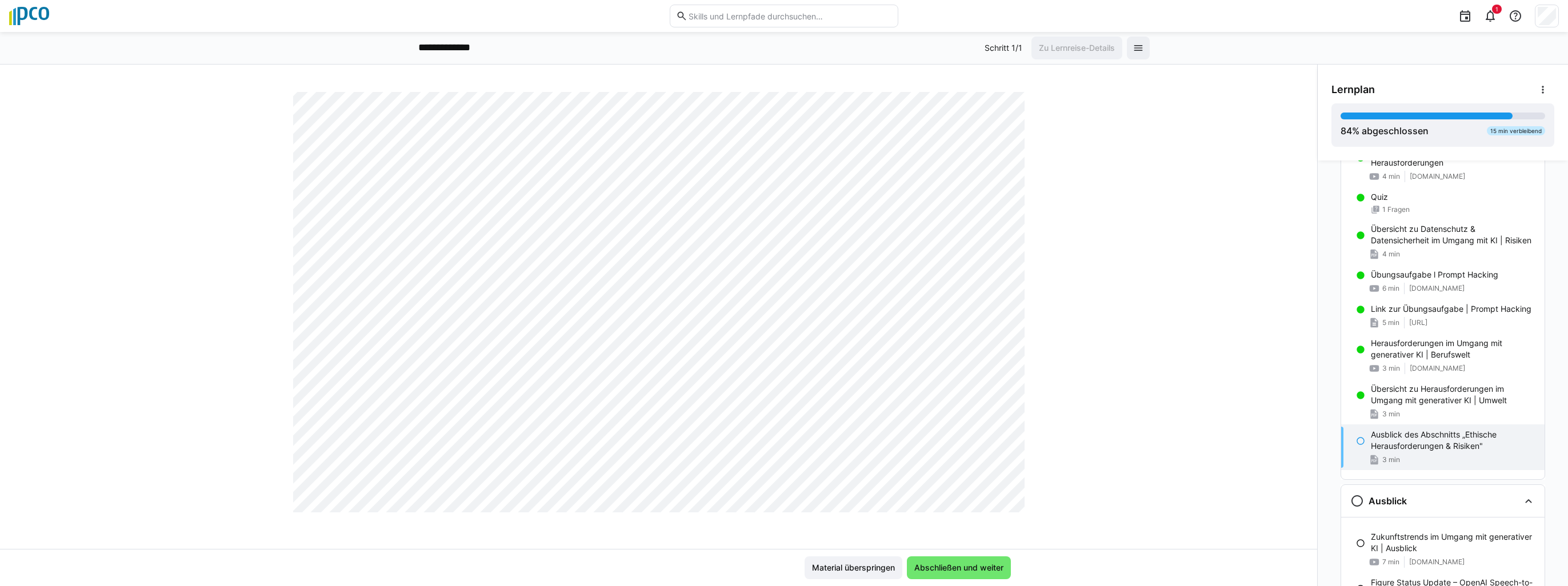
scroll to position [457, 0]
click at [939, 565] on span "Abschließen und weiter" at bounding box center [959, 568] width 93 height 12
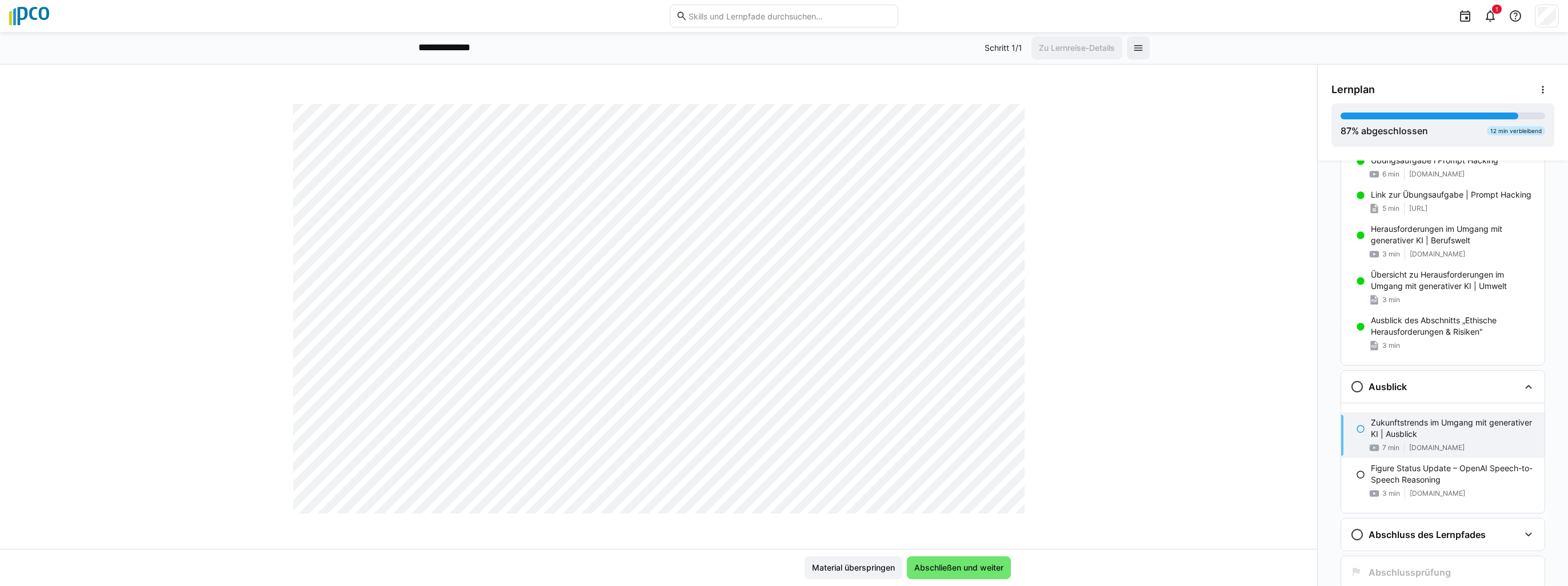
scroll to position [435, 0]
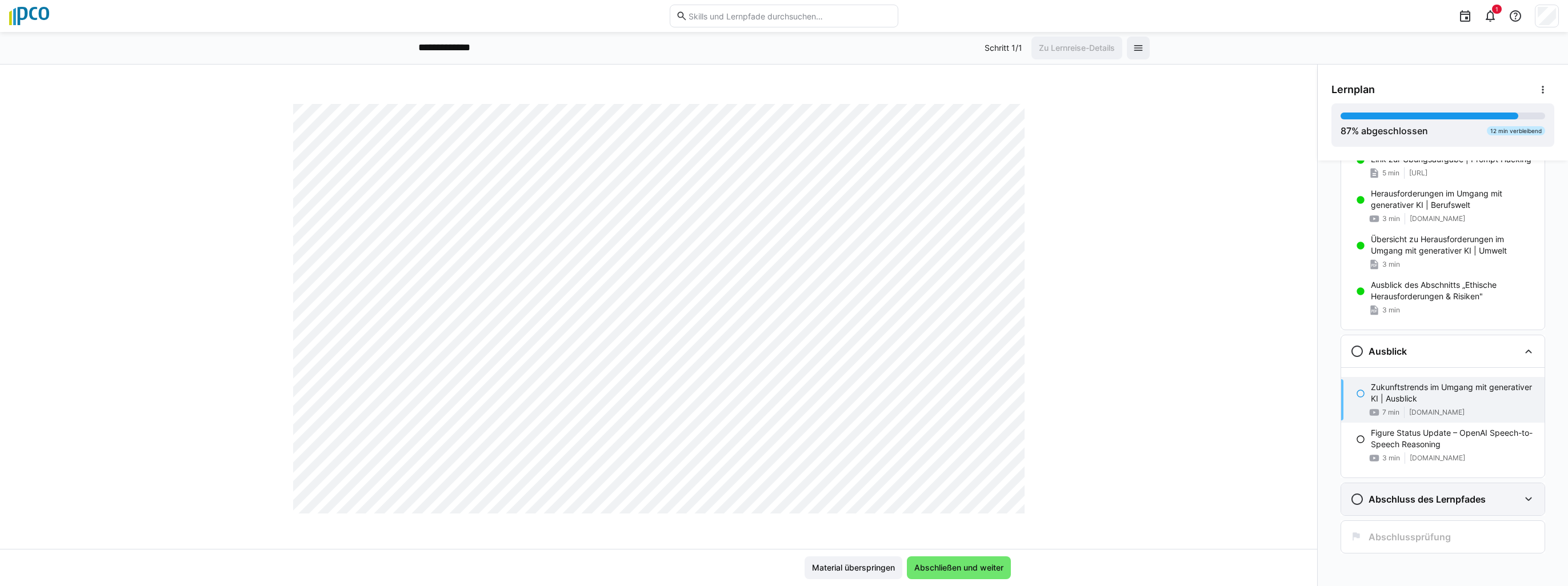
click at [1522, 494] on eds-icon at bounding box center [1528, 499] width 14 height 14
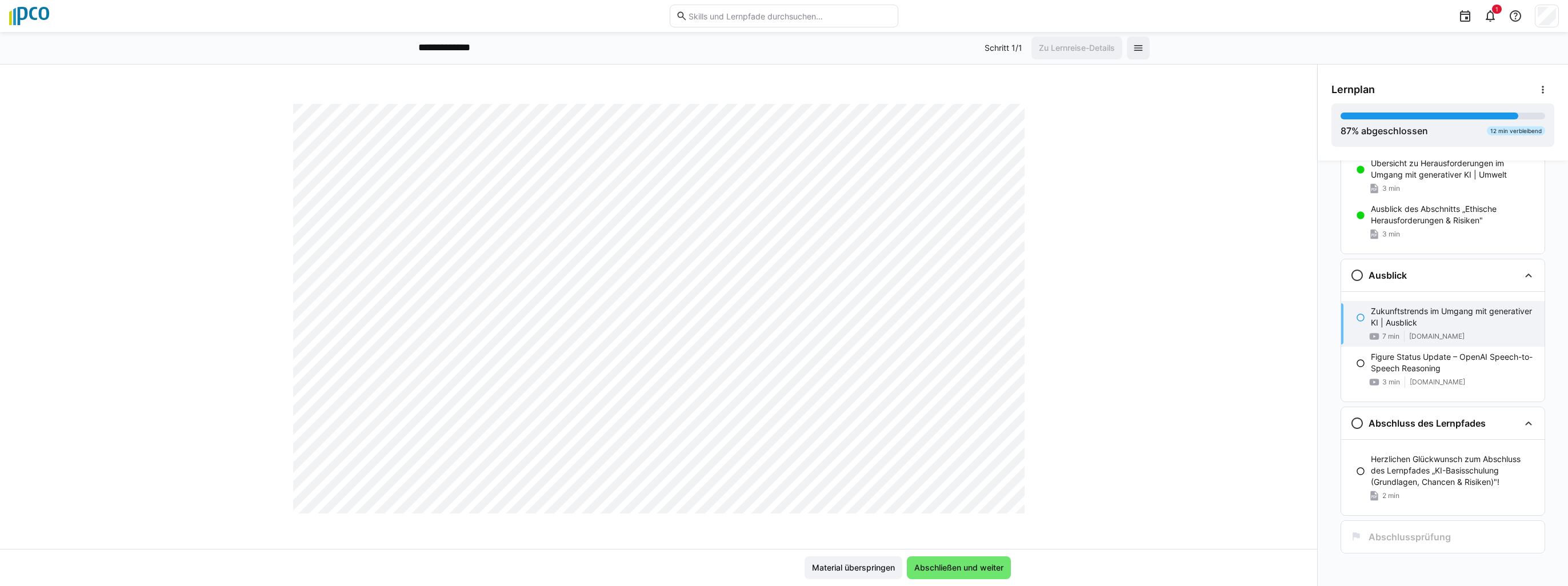
scroll to position [51, 0]
click at [962, 565] on span "Abschließen und weiter" at bounding box center [959, 568] width 93 height 12
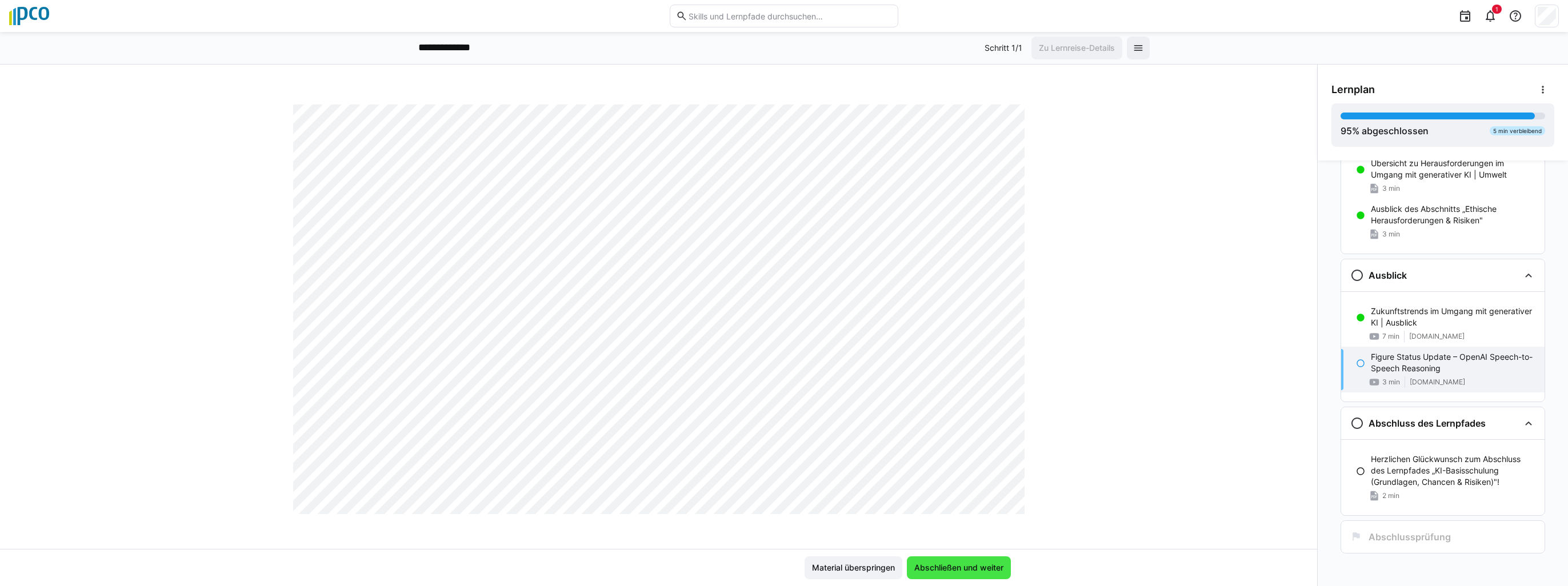
click at [937, 569] on span "Abschließen und weiter" at bounding box center [959, 568] width 93 height 12
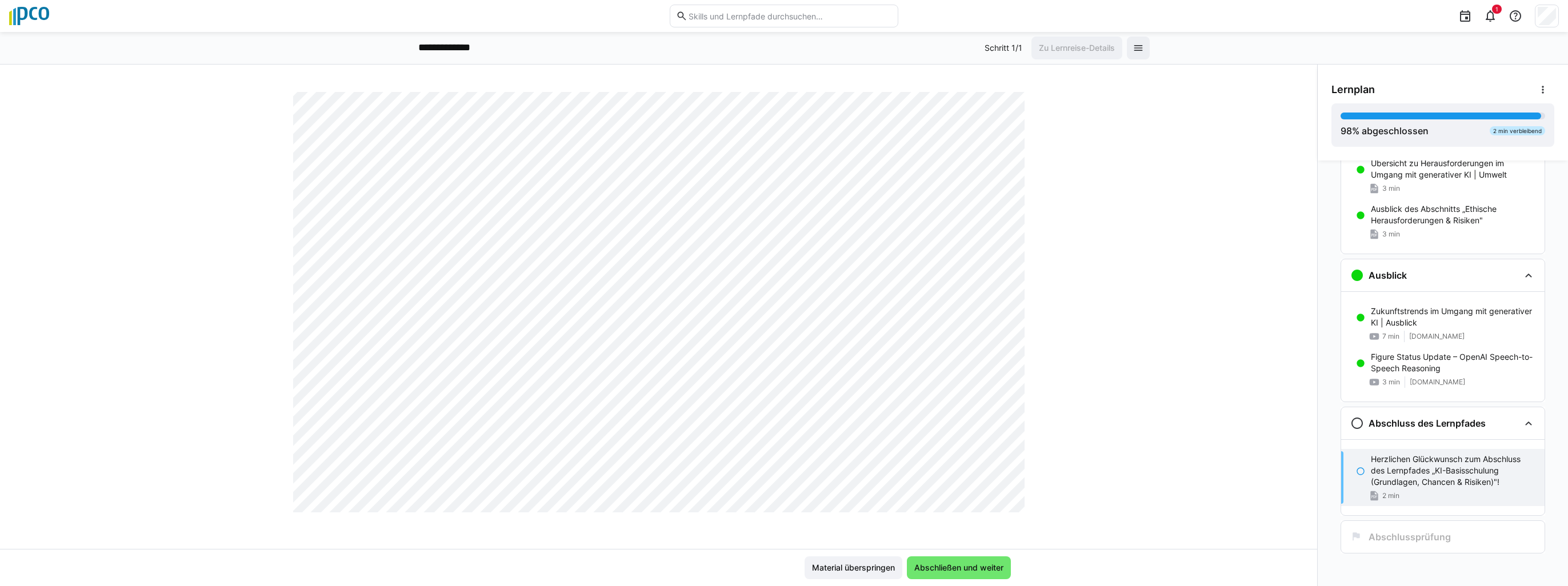
scroll to position [656, 0]
click at [937, 567] on span "Abschließen und weiter" at bounding box center [959, 568] width 93 height 12
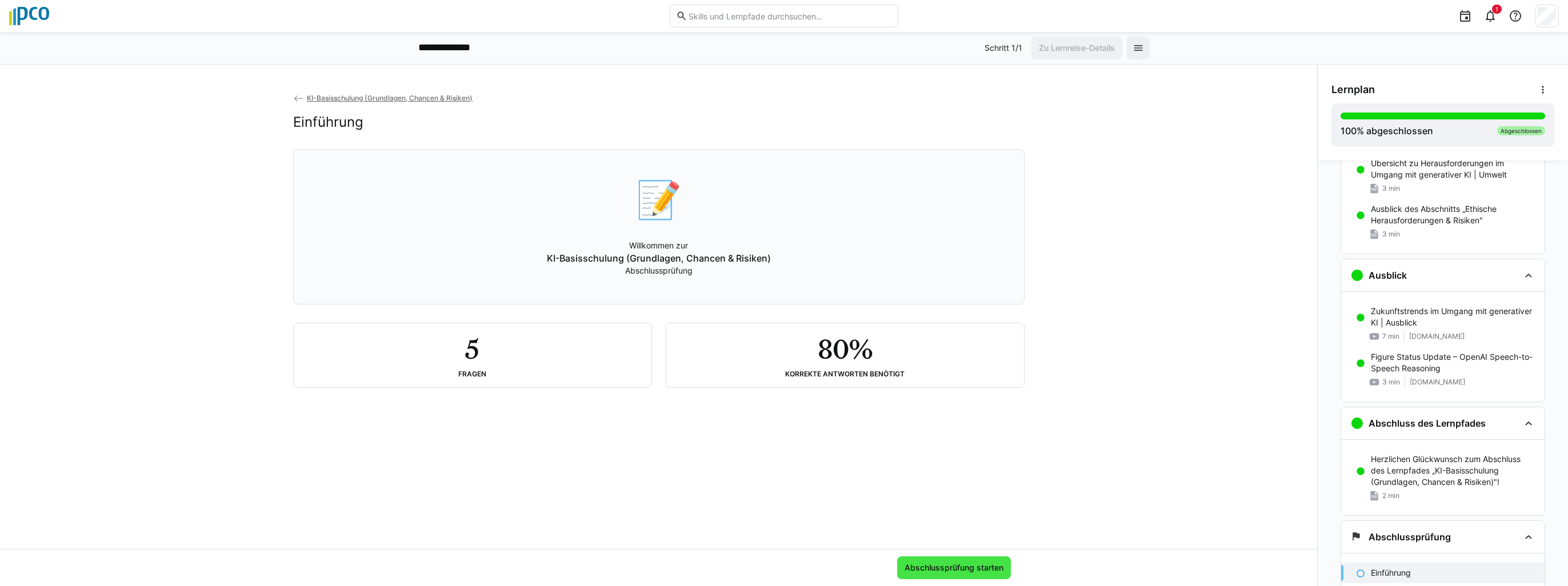
click at [942, 569] on span "Abschlussprüfung starten" at bounding box center [954, 568] width 102 height 12
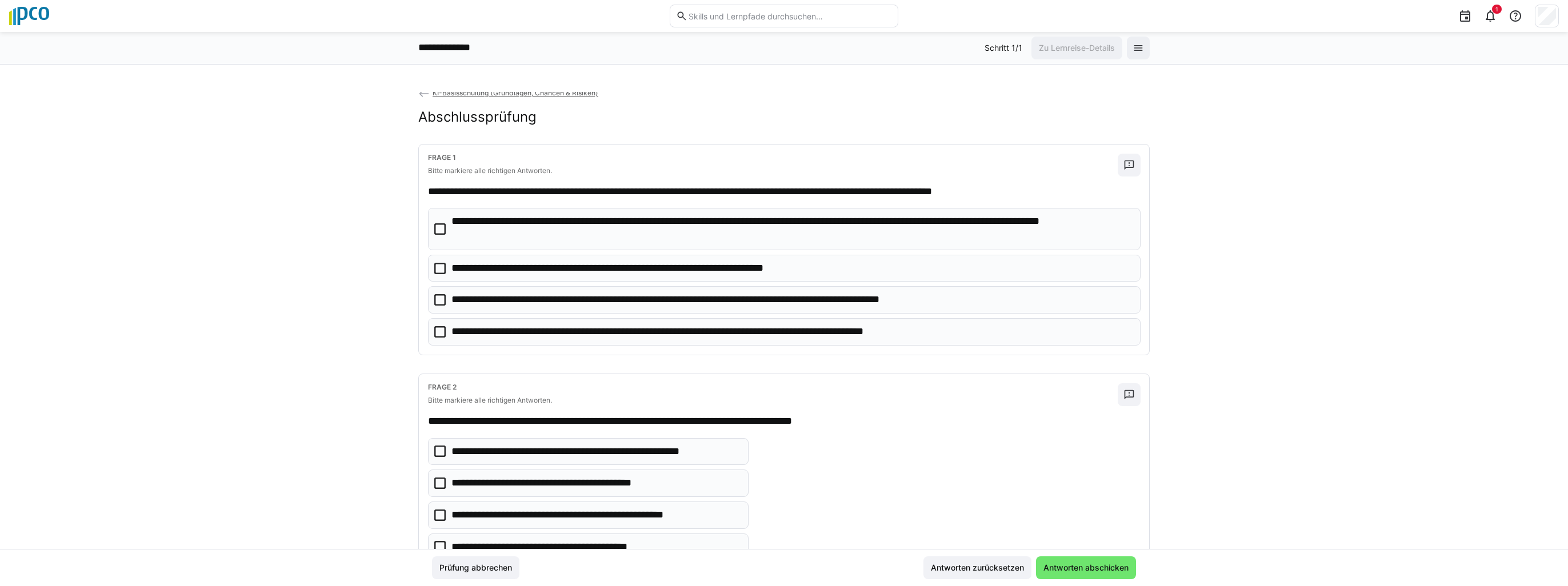
scroll to position [0, 0]
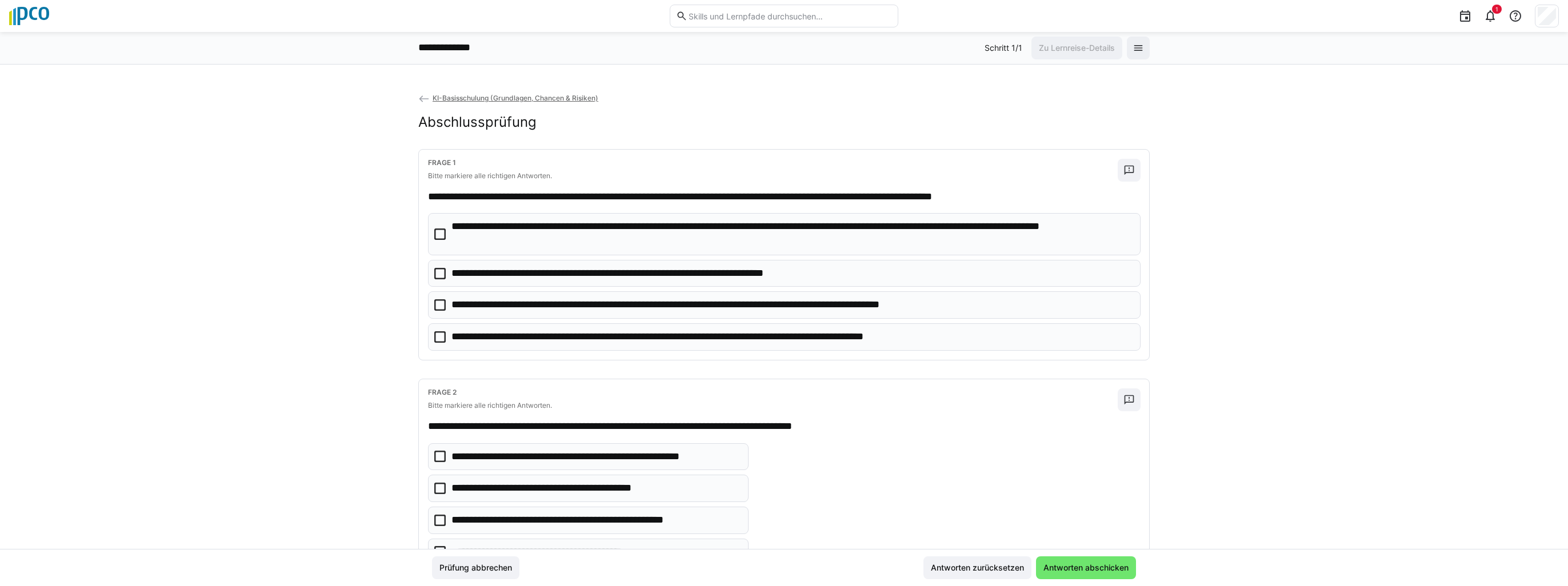
click at [434, 232] on icon at bounding box center [439, 234] width 12 height 12
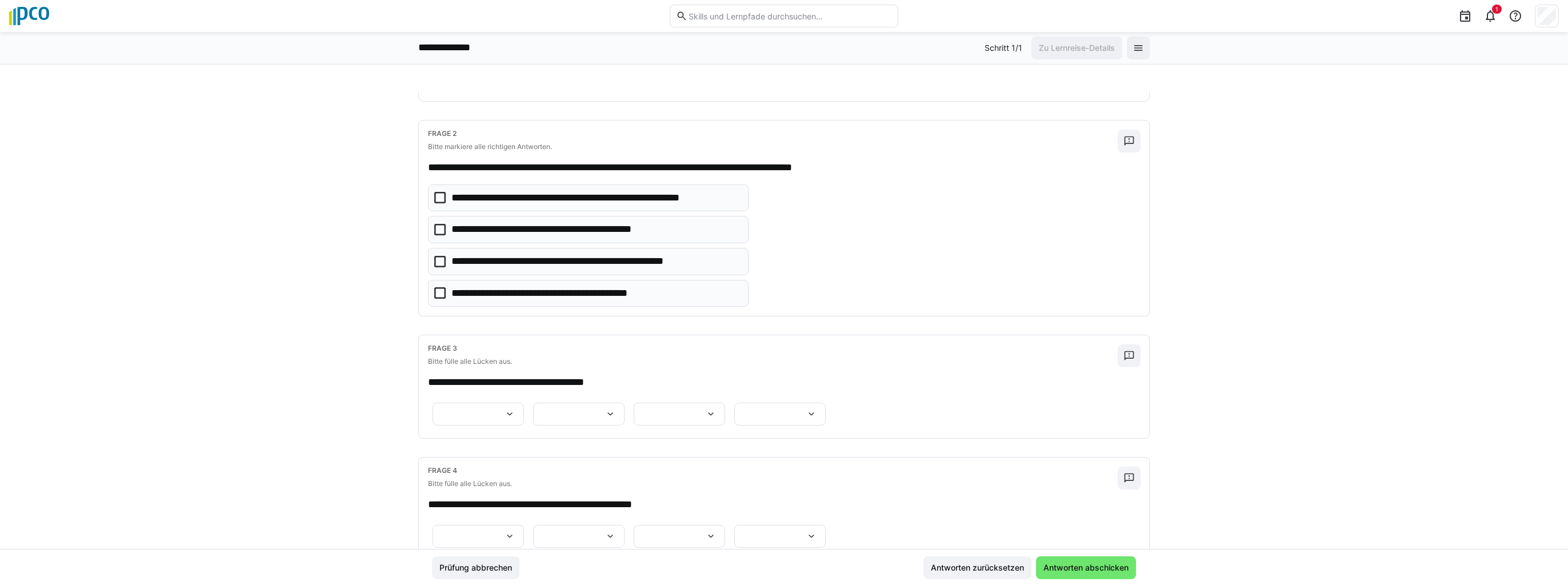
scroll to position [285, 0]
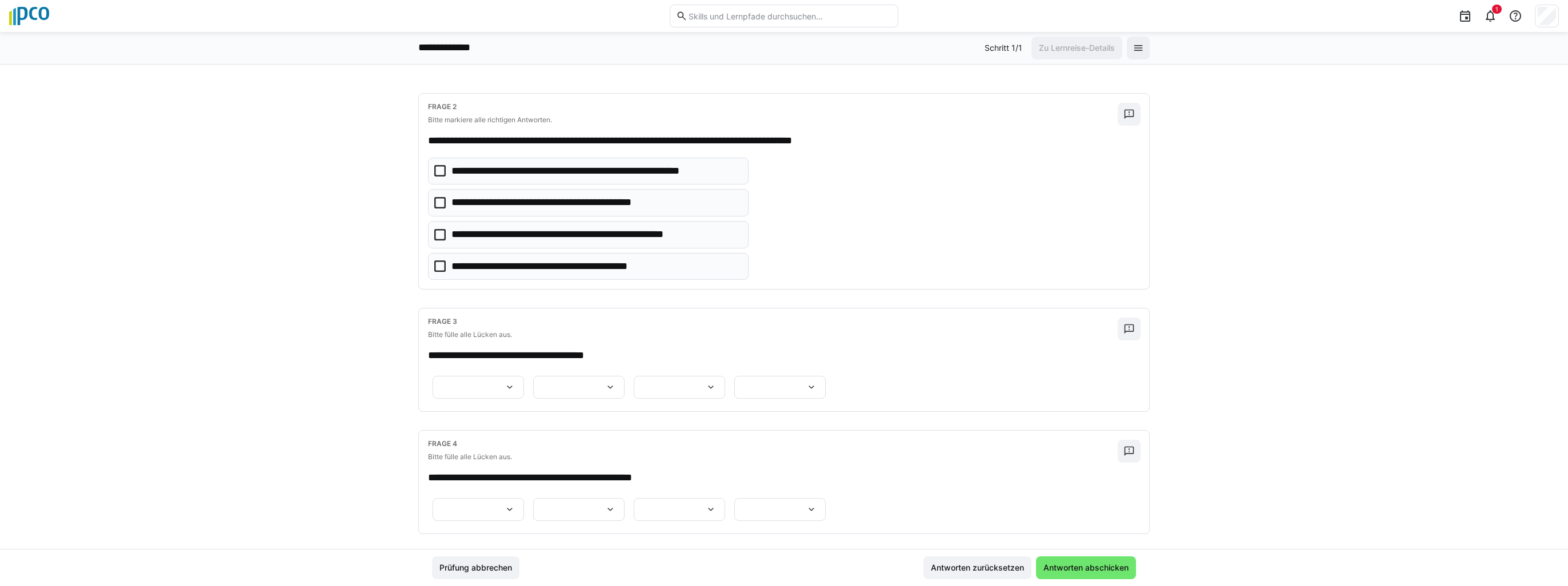
click at [436, 165] on icon at bounding box center [439, 170] width 12 height 12
click at [438, 202] on icon at bounding box center [439, 203] width 12 height 12
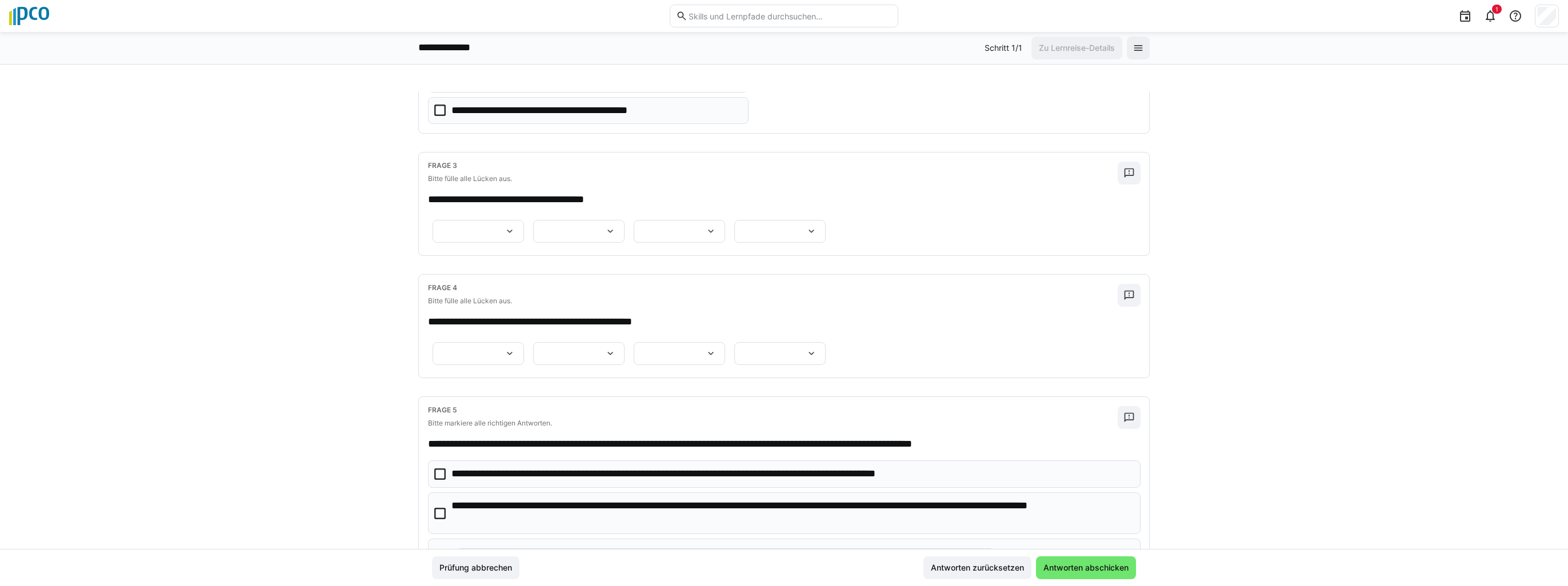
scroll to position [457, 0]
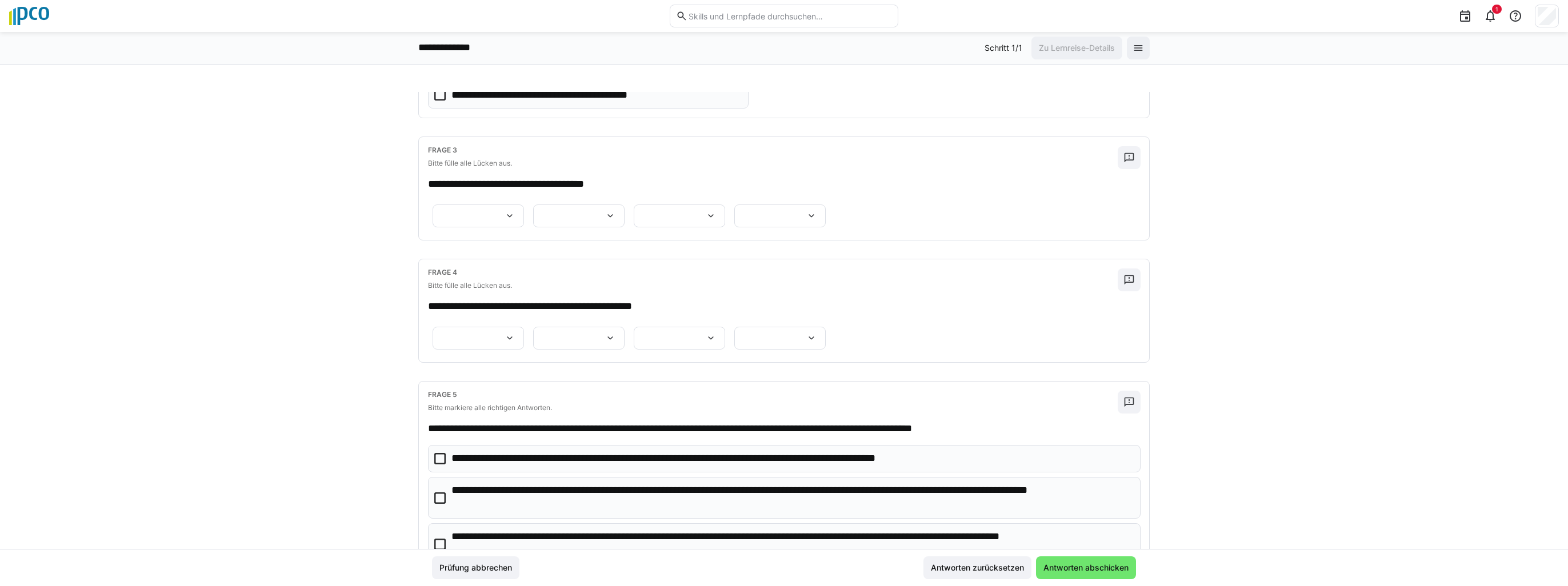
click at [516, 214] on eds-icon at bounding box center [509, 215] width 12 height 12
click at [617, 267] on p "**********" at bounding box center [604, 268] width 68 height 12
click at [604, 221] on eds-icon at bounding box center [610, 215] width 12 height 12
click at [573, 296] on p "**********" at bounding box center [573, 298] width 122 height 12
click at [678, 231] on app-question-sheet-container "**********" at bounding box center [629, 215] width 402 height 30
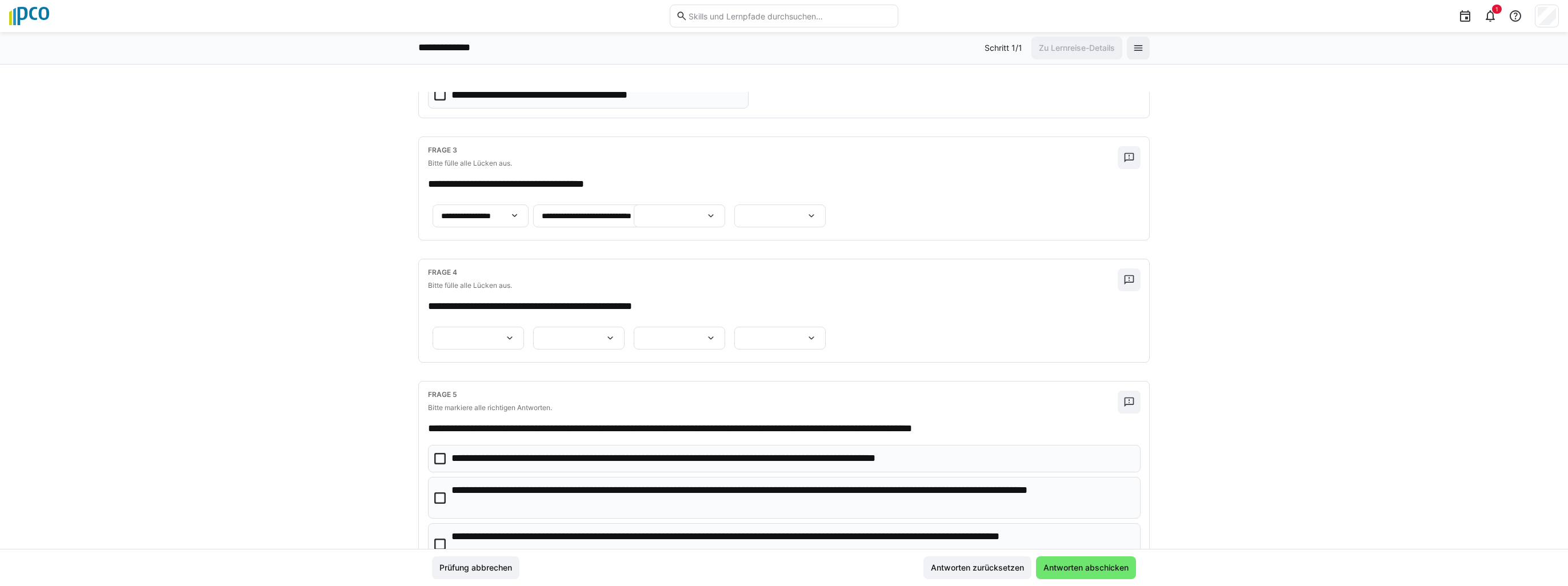
click at [725, 228] on div at bounding box center [679, 216] width 91 height 23
click at [770, 371] on p "**********" at bounding box center [765, 375] width 47 height 12
click at [806, 221] on eds-icon at bounding box center [811, 215] width 12 height 12
click at [583, 376] on p "**********" at bounding box center [563, 381] width 61 height 12
click at [690, 240] on div "**********" at bounding box center [784, 188] width 730 height 103
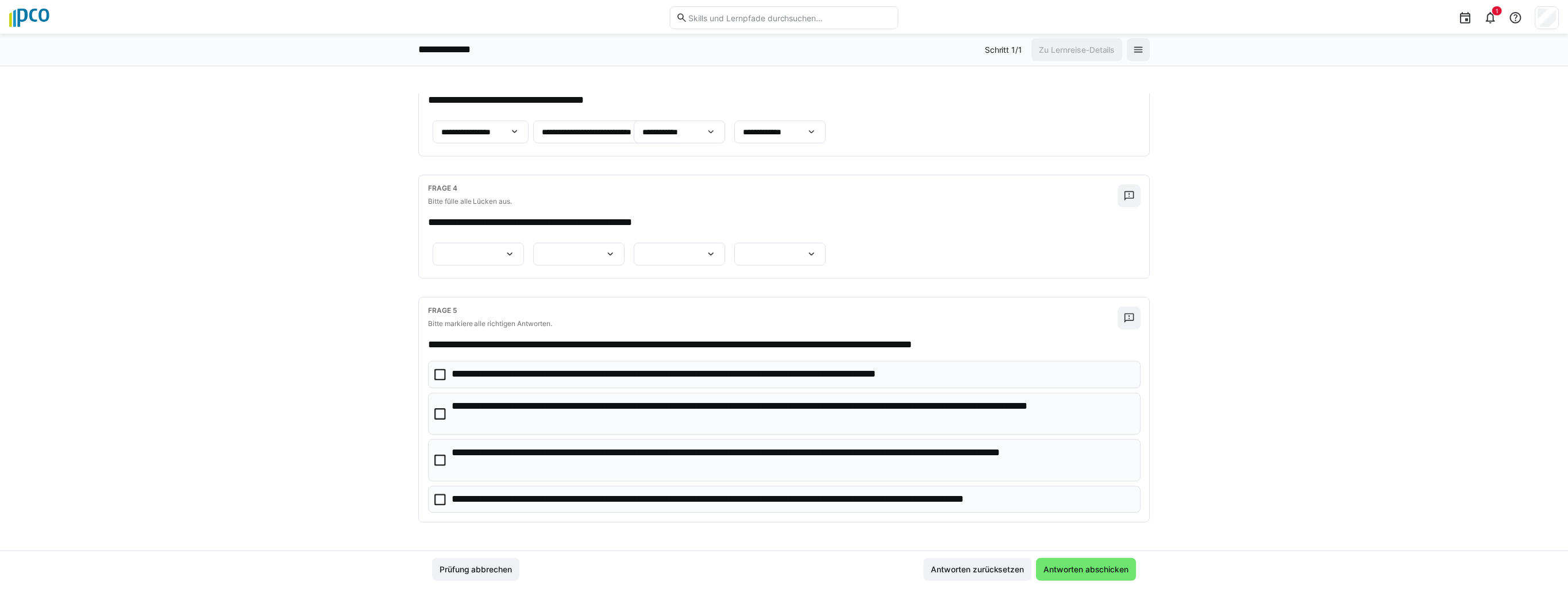
scroll to position [706, 0]
click at [518, 248] on eds-icon at bounding box center [512, 254] width 12 height 12
click at [715, 290] on p "**********" at bounding box center [704, 294] width 48 height 12
click at [619, 248] on eds-icon at bounding box center [613, 254] width 12 height 12
click at [836, 243] on p "**********" at bounding box center [815, 245] width 60 height 12
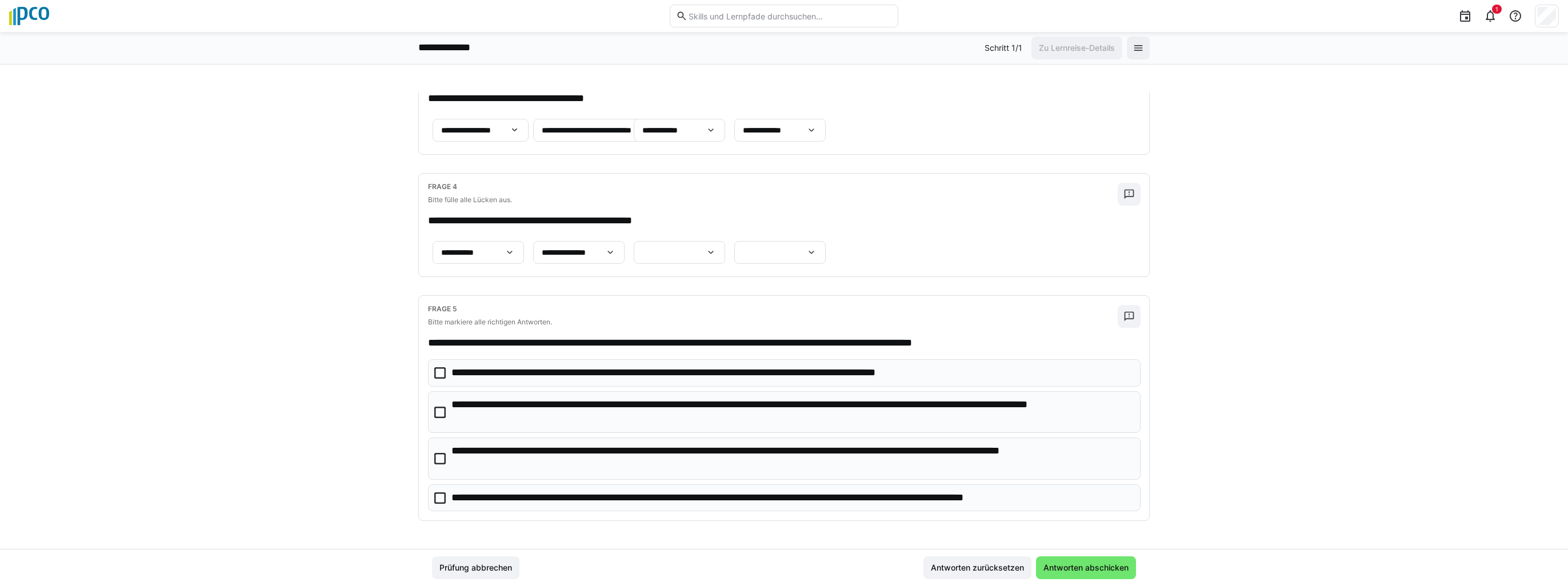
click at [725, 241] on div at bounding box center [679, 253] width 91 height 23
click at [948, 267] on span "**********" at bounding box center [935, 268] width 91 height 24
click at [806, 247] on eds-icon at bounding box center [811, 253] width 12 height 12
click at [766, 299] on p "**********" at bounding box center [739, 297] width 73 height 12
click at [853, 274] on div "**********" at bounding box center [784, 225] width 730 height 103
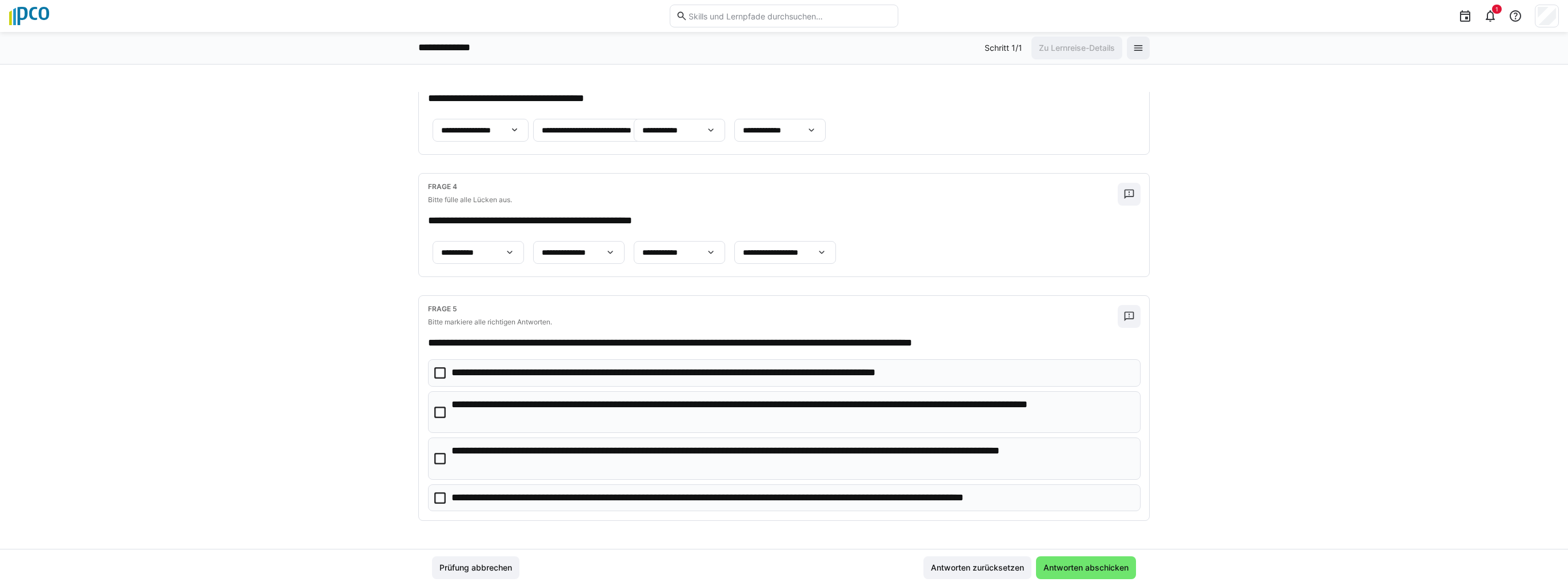
click at [436, 464] on icon at bounding box center [439, 458] width 12 height 12
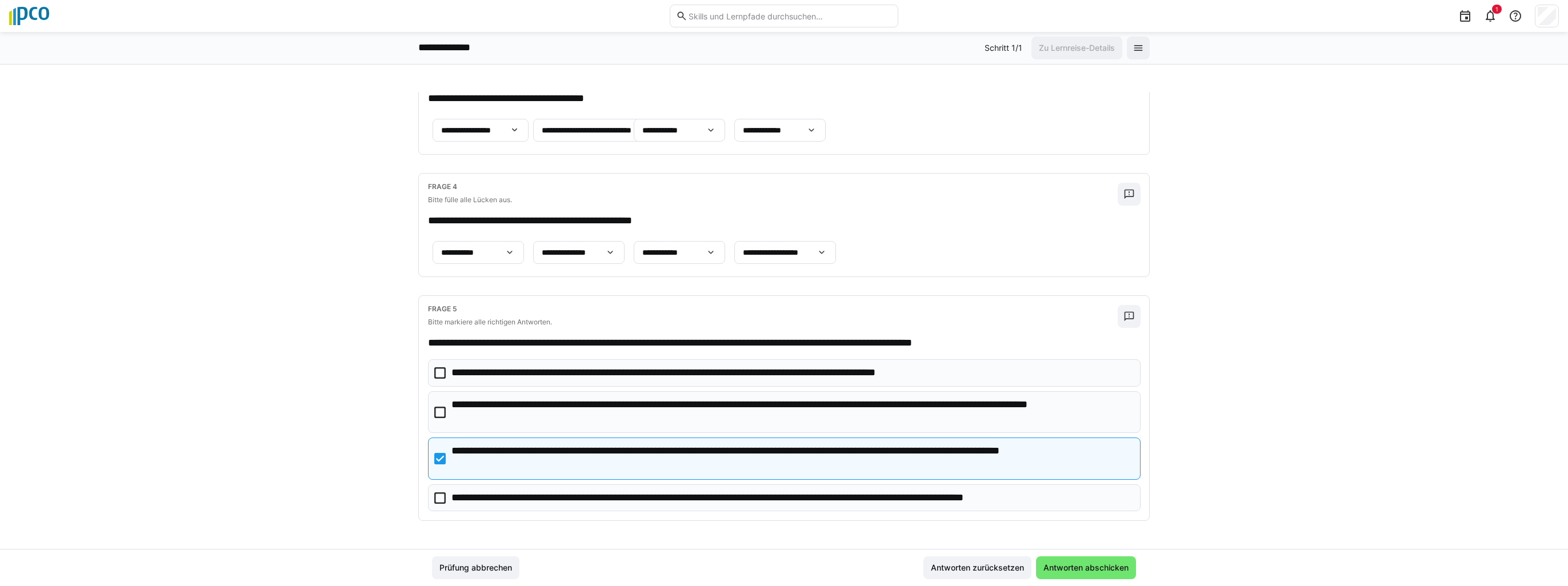
click at [399, 481] on div "**********" at bounding box center [784, 320] width 1568 height 457
click at [435, 413] on icon at bounding box center [439, 412] width 12 height 12
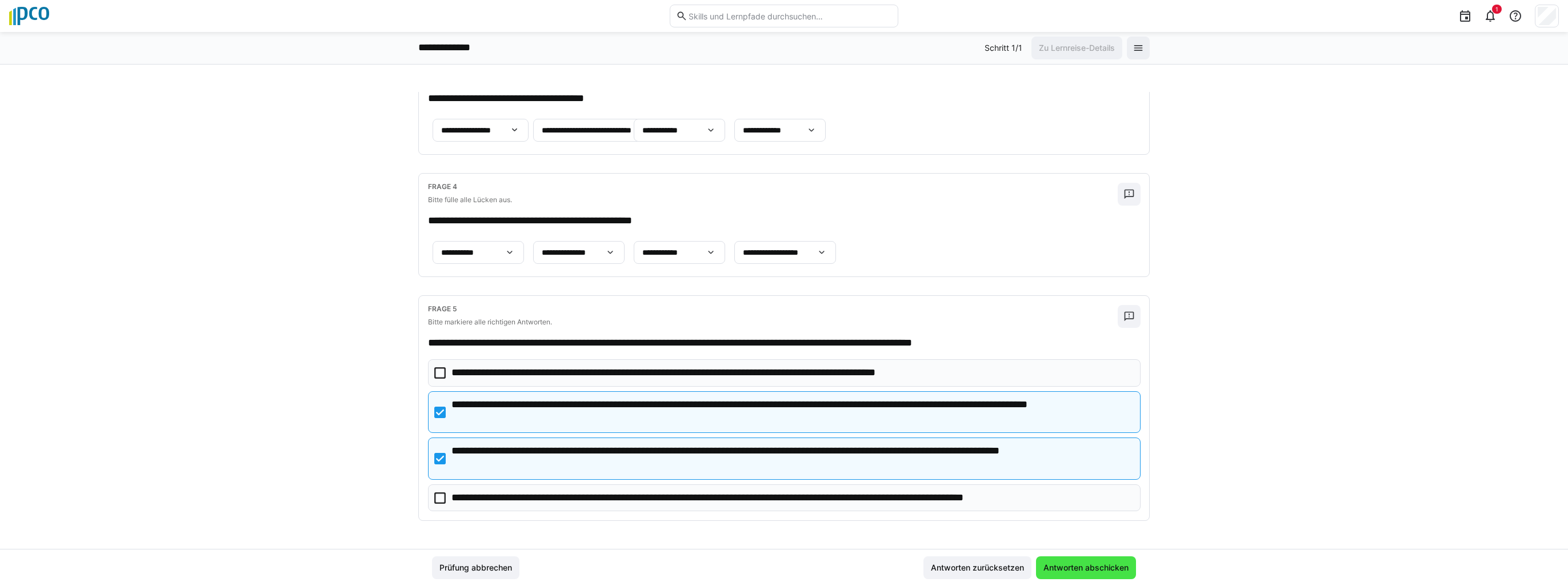
click at [1079, 567] on span "Antworten abschicken" at bounding box center [1086, 568] width 89 height 12
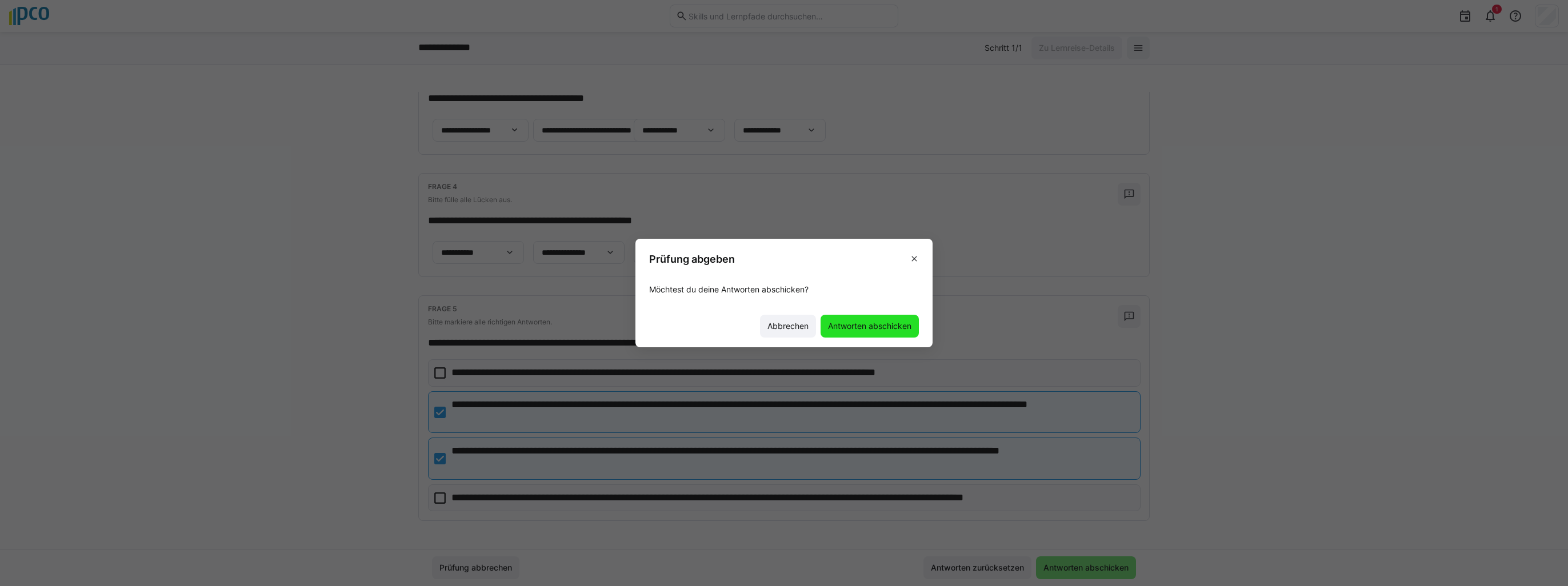
click at [884, 325] on span "Antworten abschicken" at bounding box center [869, 326] width 87 height 12
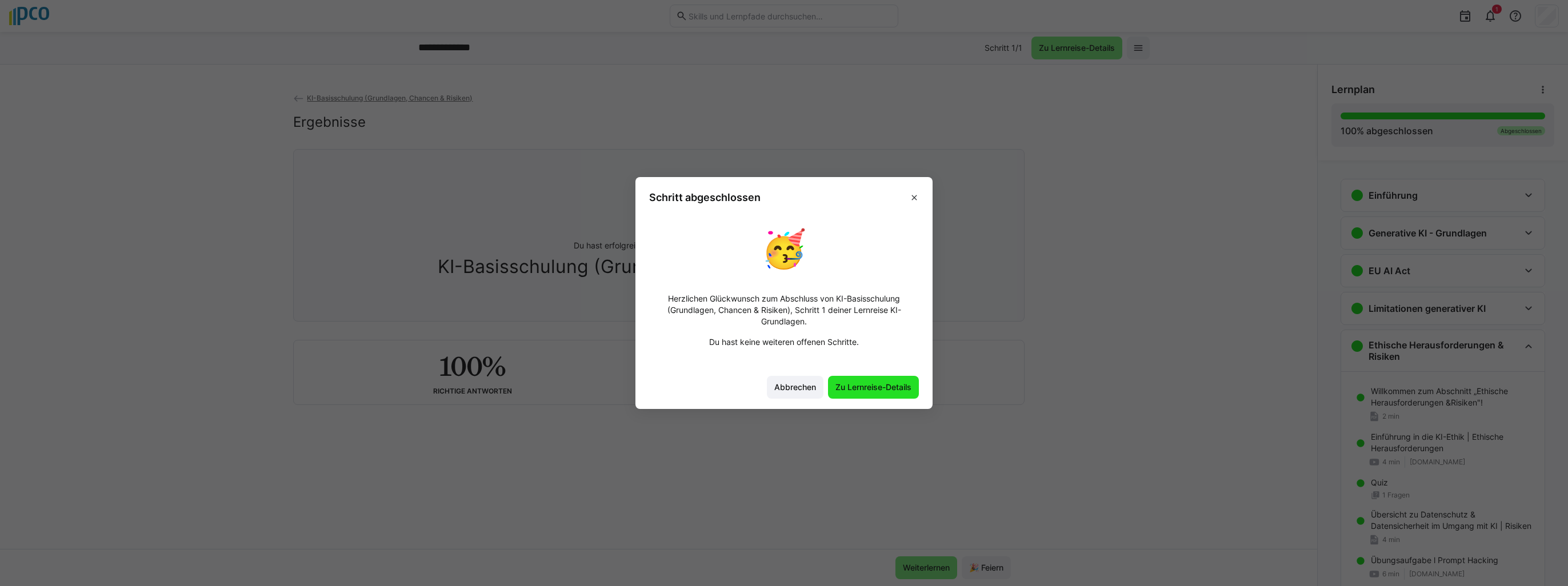
click at [869, 387] on span "Zu Lernreise-Details" at bounding box center [873, 387] width 79 height 12
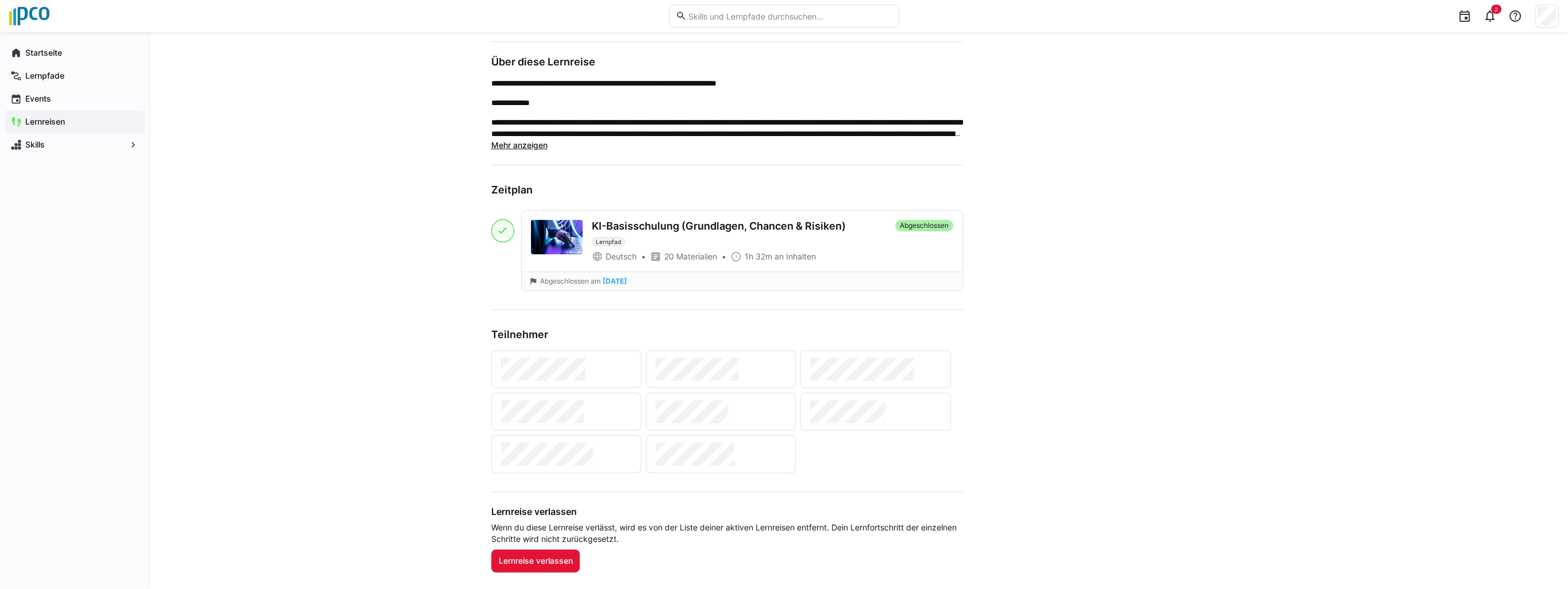
scroll to position [574, 0]
